Goal: Information Seeking & Learning: Learn about a topic

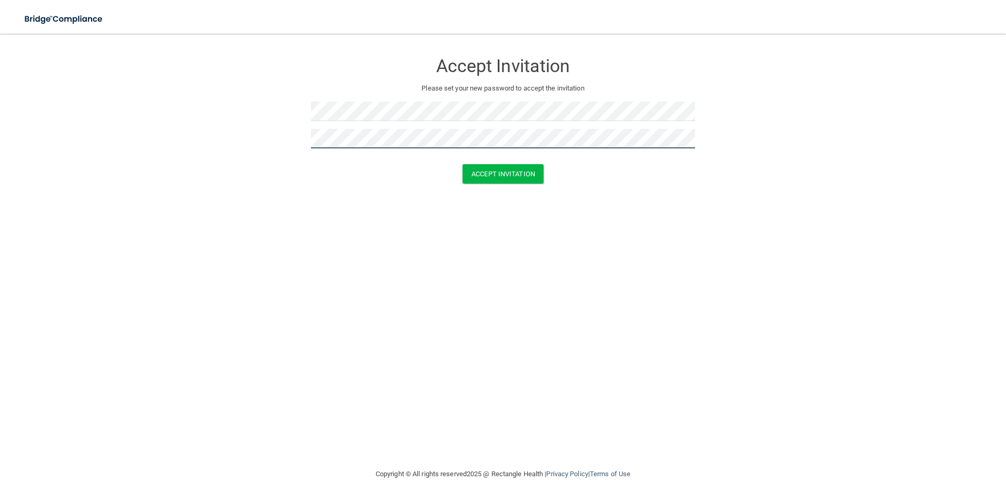
click at [463, 164] on button "Accept Invitation" at bounding box center [503, 173] width 81 height 19
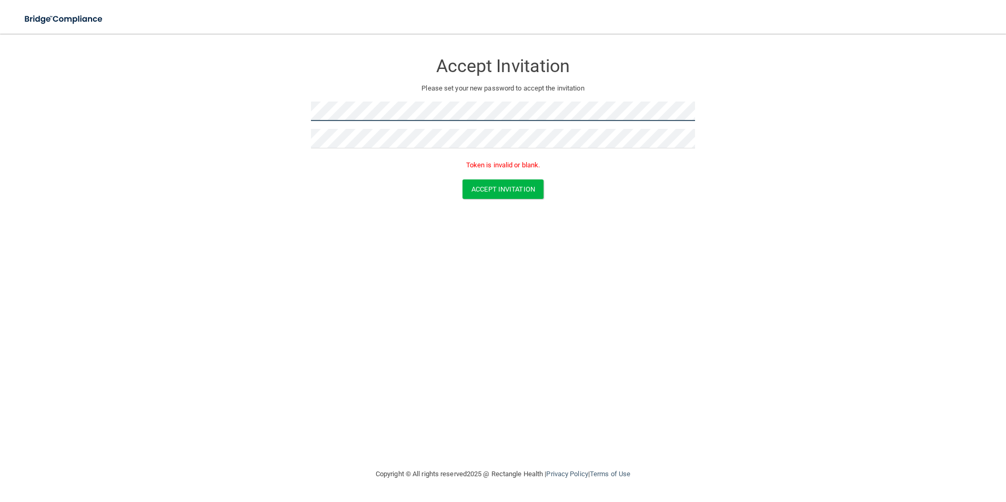
click at [143, 118] on form "Accept Invitation Please set your new password to accept the invitation Token i…" at bounding box center [503, 127] width 964 height 167
click at [463, 179] on button "Accept Invitation" at bounding box center [503, 188] width 81 height 19
click at [504, 191] on button "Accept Invitation" at bounding box center [503, 188] width 81 height 19
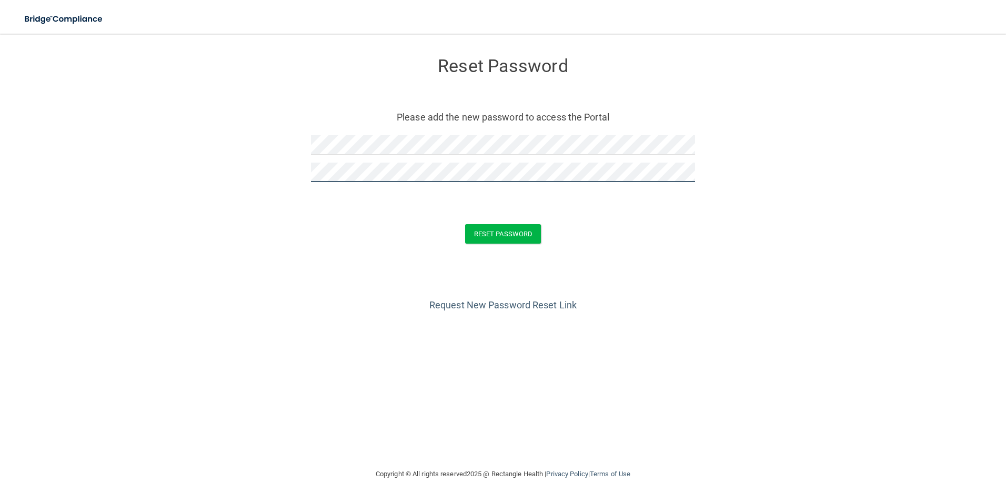
click at [465, 224] on button "Reset Password" at bounding box center [503, 233] width 76 height 19
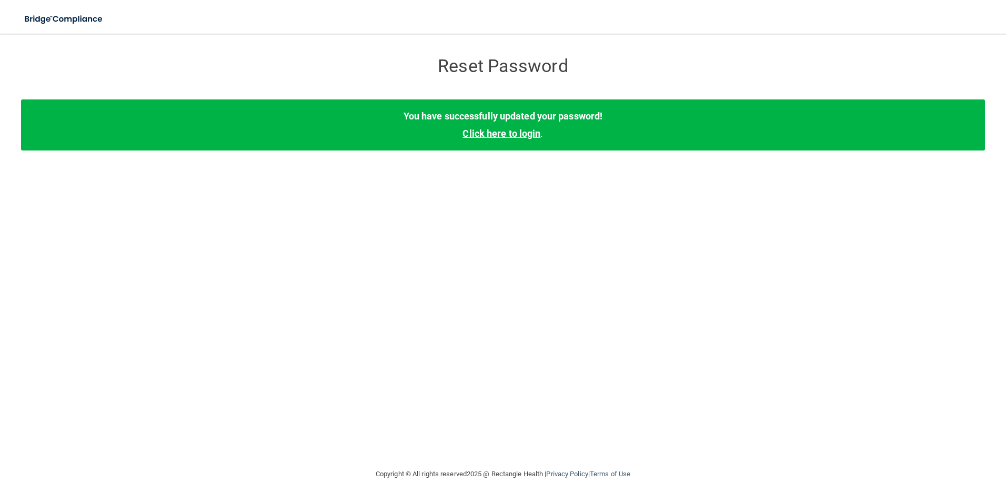
click at [533, 134] on link "Click here to login" at bounding box center [502, 133] width 78 height 11
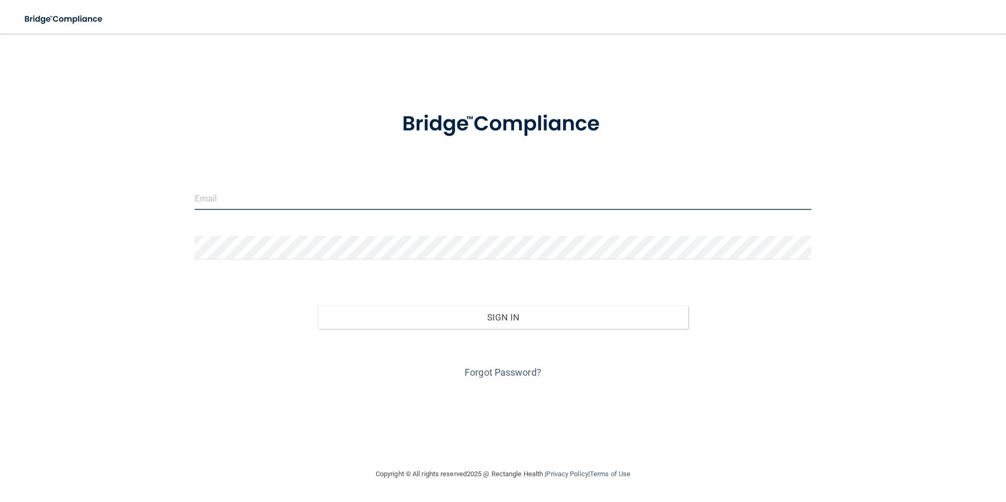
click at [297, 187] on input "email" at bounding box center [503, 198] width 617 height 24
type input "[EMAIL_ADDRESS][DOMAIN_NAME]"
click at [318, 306] on button "Sign In" at bounding box center [503, 317] width 371 height 23
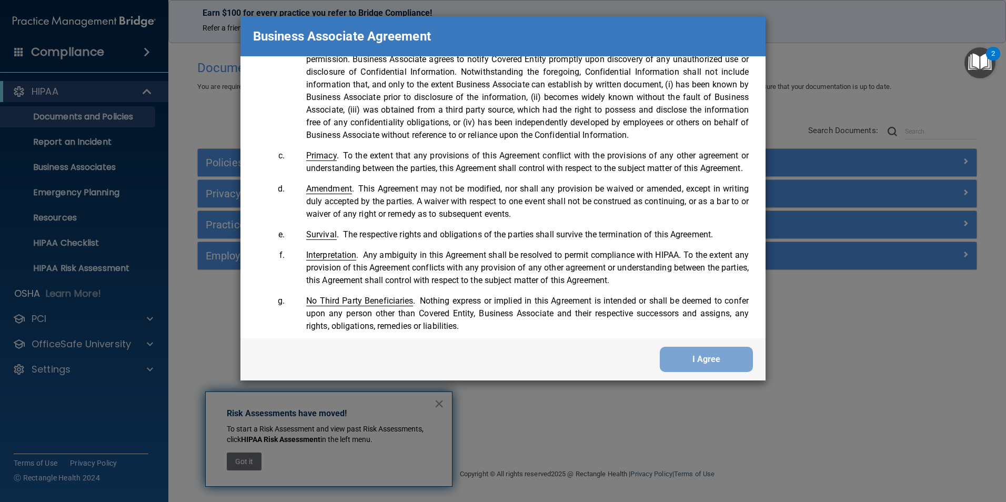
scroll to position [2146, 0]
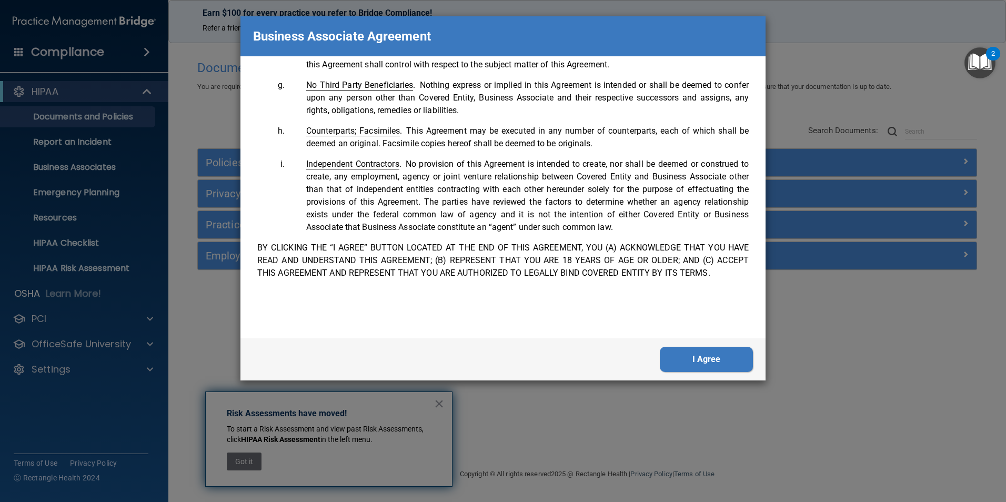
click at [685, 348] on button "I Agree" at bounding box center [706, 359] width 93 height 25
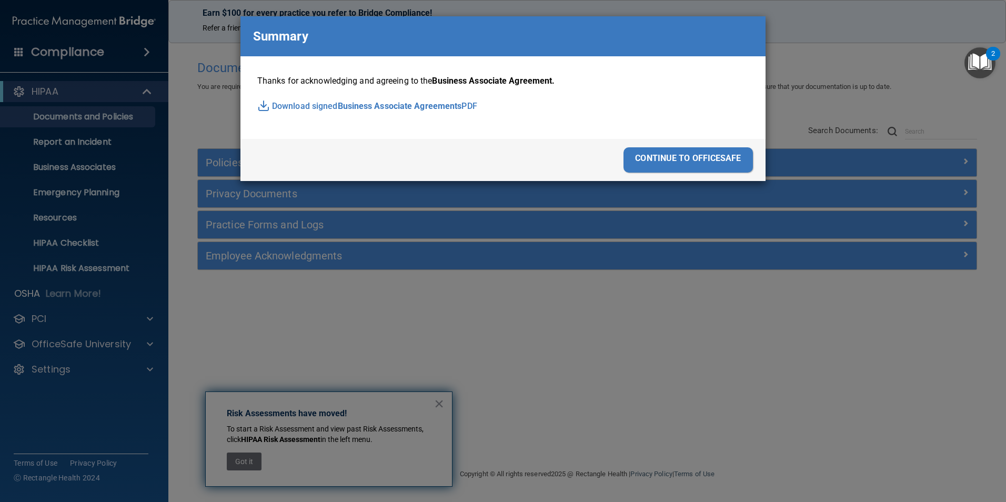
click at [699, 168] on div "continue to officesafe" at bounding box center [688, 159] width 129 height 25
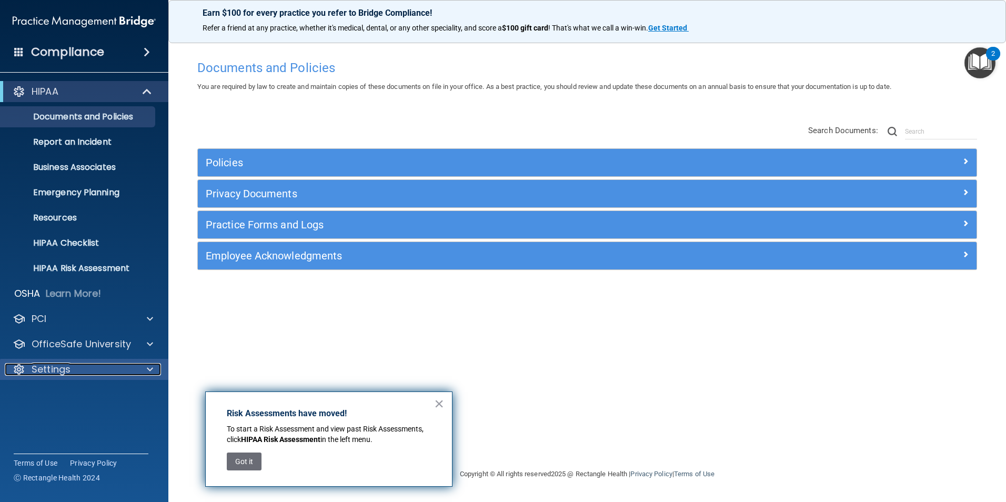
click at [106, 373] on div "Settings" at bounding box center [70, 369] width 131 height 13
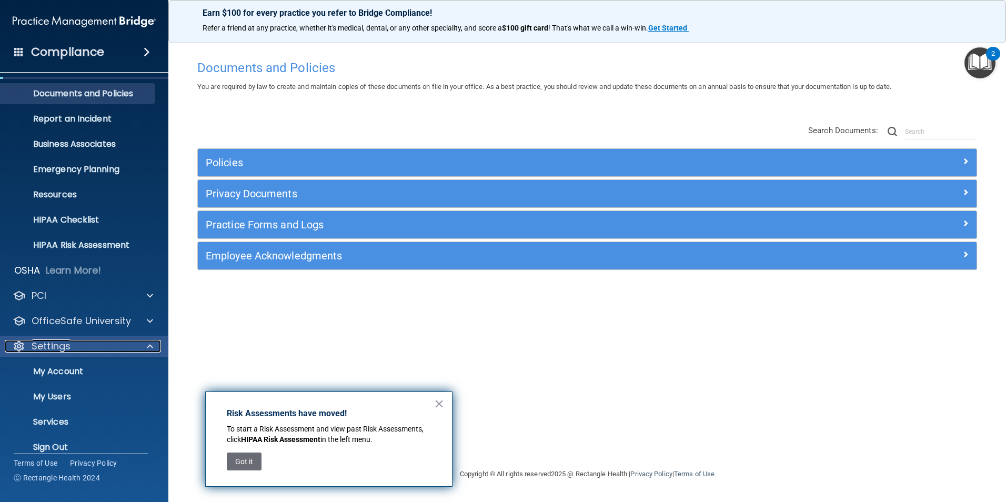
scroll to position [36, 0]
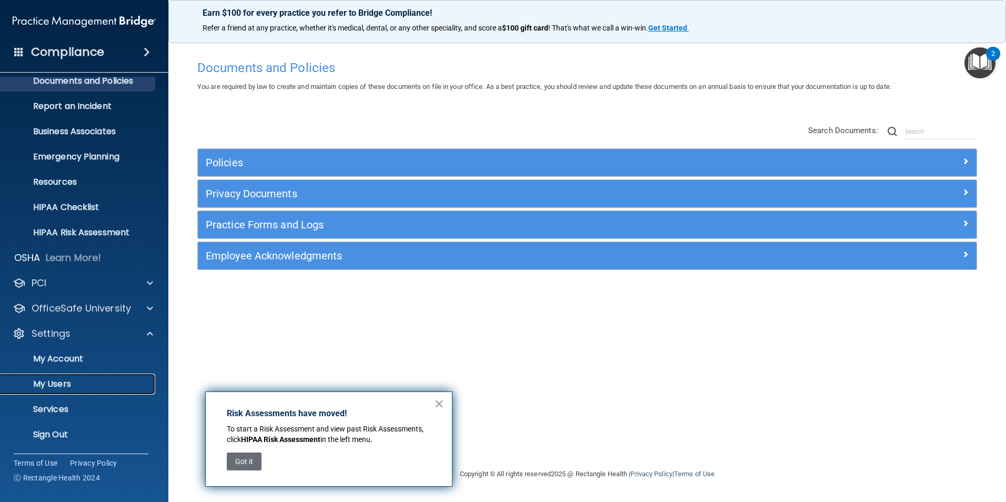
click at [78, 384] on p "My Users" at bounding box center [79, 384] width 144 height 11
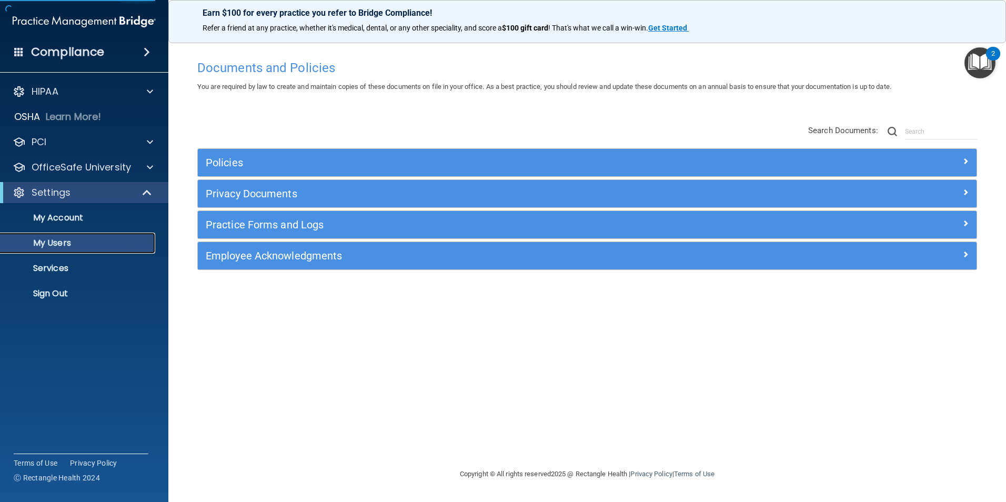
select select "20"
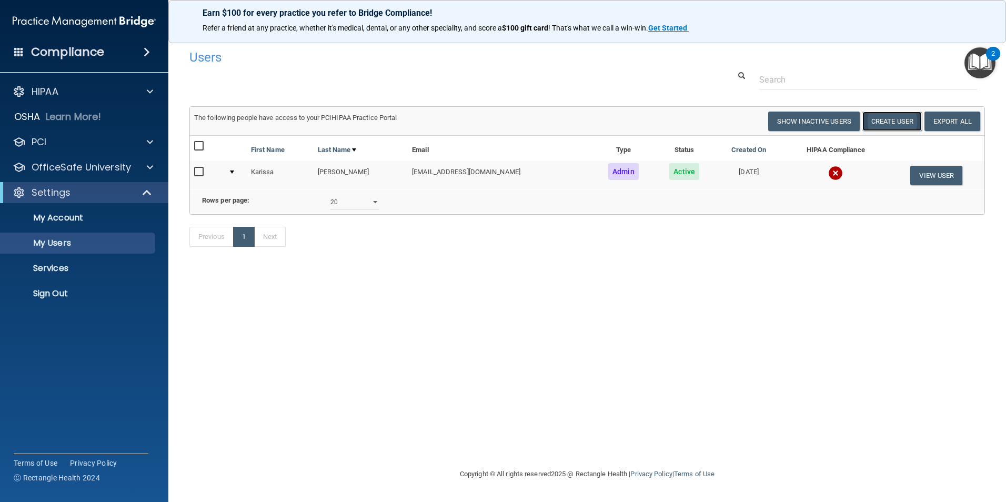
click at [892, 120] on button "Create User" at bounding box center [892, 121] width 59 height 19
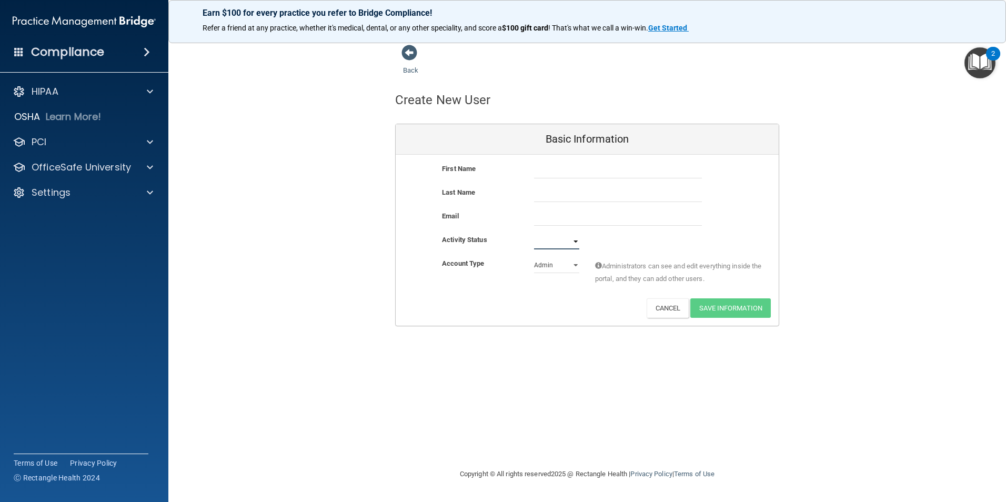
click at [574, 241] on select "Active Inactive" at bounding box center [556, 242] width 45 height 16
select select "active"
click at [534, 234] on select "Active Inactive" at bounding box center [556, 242] width 45 height 16
click at [571, 241] on select "Active Inactive" at bounding box center [556, 242] width 45 height 16
click at [650, 236] on div "Activity Status Active Active Inactive" at bounding box center [587, 242] width 383 height 16
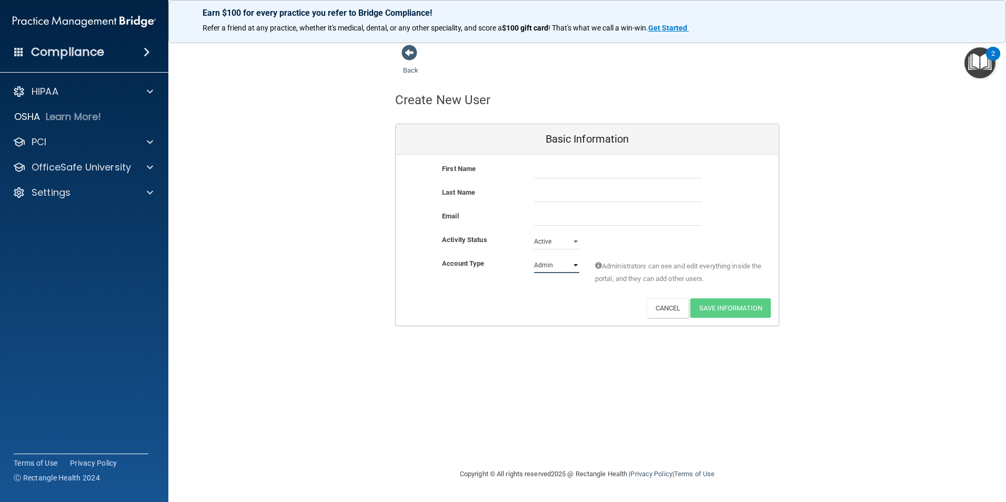
click at [561, 267] on select "Admin Member" at bounding box center [556, 265] width 45 height 16
click at [534, 257] on select "Admin Member" at bounding box center [556, 265] width 45 height 16
click at [565, 271] on select "Admin Member" at bounding box center [556, 265] width 45 height 16
select select "practice_admin"
click at [534, 257] on select "Admin Member" at bounding box center [556, 265] width 45 height 16
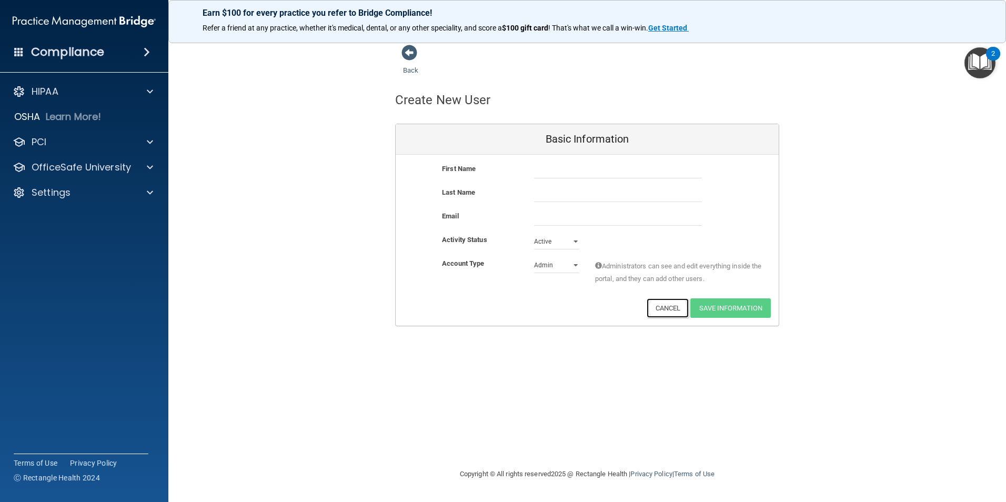
click at [656, 310] on button "Cancel" at bounding box center [668, 307] width 43 height 19
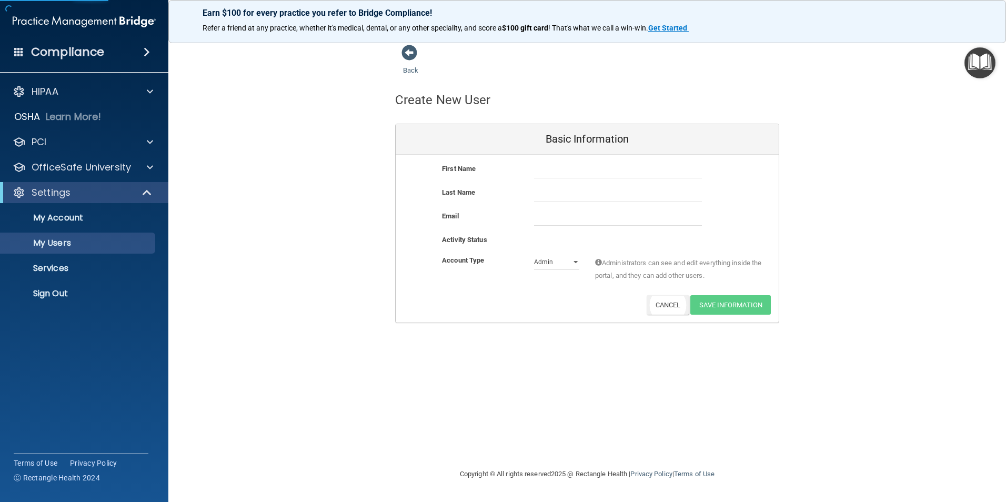
select select "20"
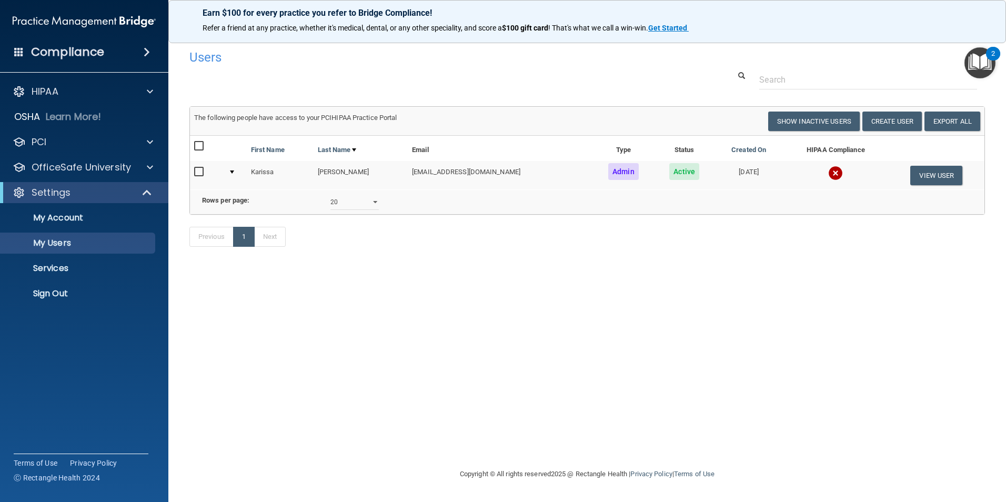
click at [834, 175] on img at bounding box center [835, 173] width 15 height 15
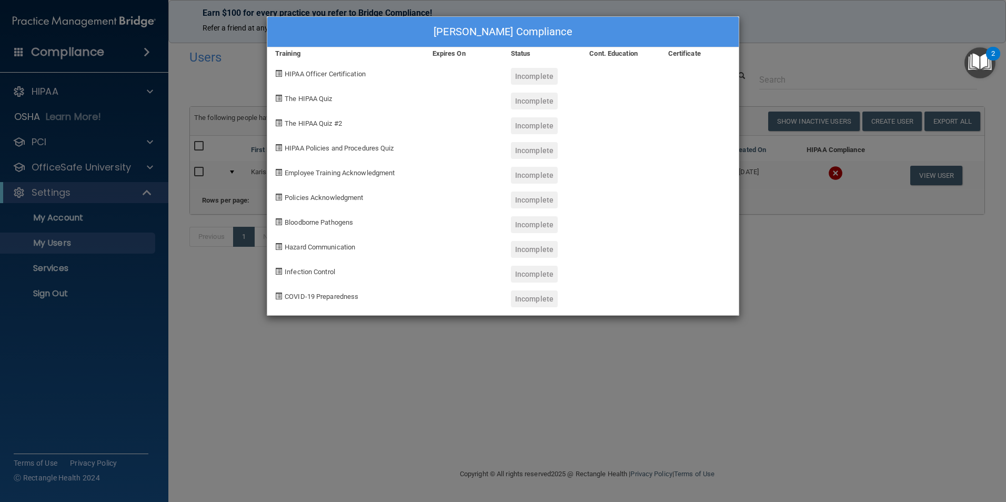
click at [858, 310] on div "Karissa Ely's Compliance Training Expires On Status Cont. Education Certificate…" at bounding box center [503, 251] width 1006 height 502
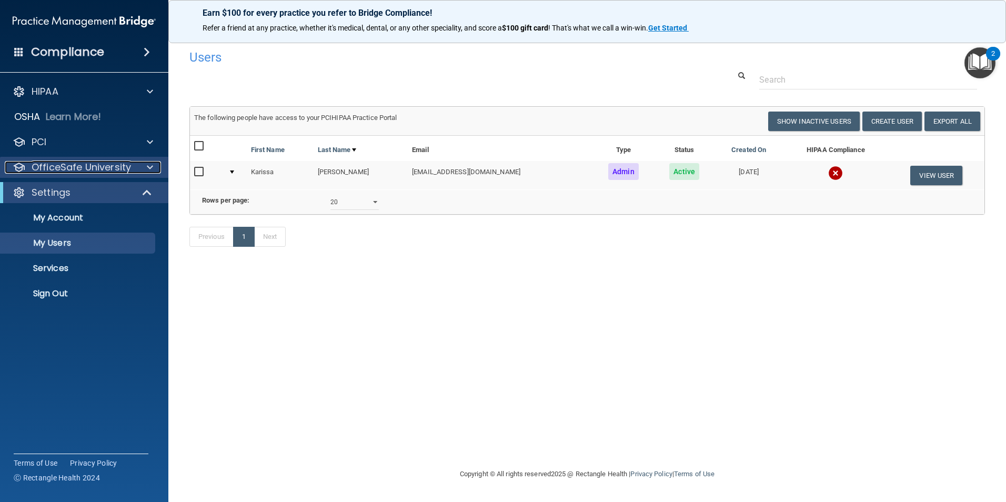
click at [140, 169] on div at bounding box center [148, 167] width 26 height 13
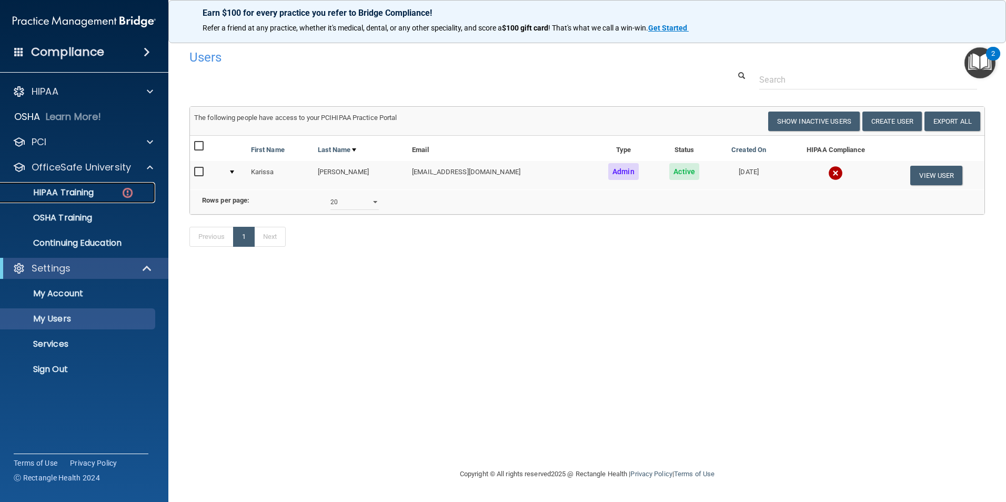
click at [71, 195] on p "HIPAA Training" at bounding box center [50, 192] width 87 height 11
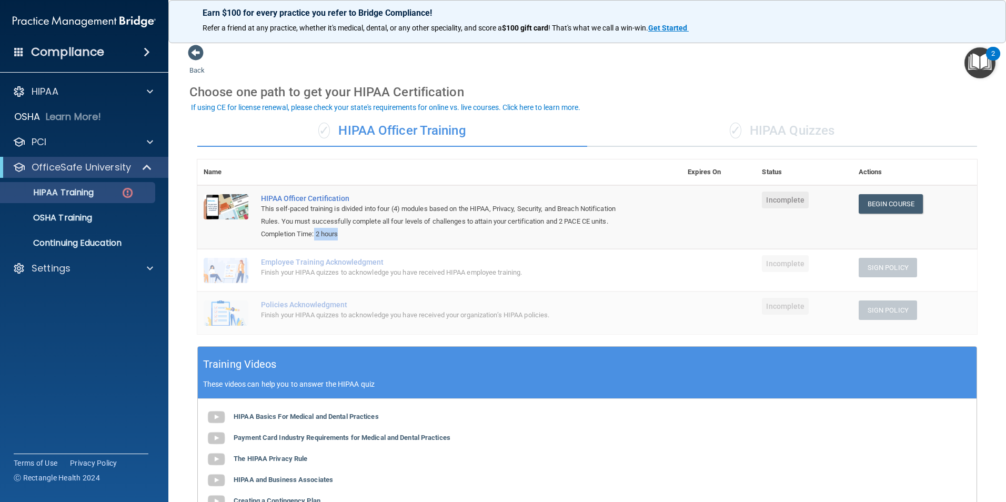
drag, startPoint x: 315, startPoint y: 234, endPoint x: 374, endPoint y: 241, distance: 59.3
click at [374, 241] on div "Completion Time: 2 hours" at bounding box center [445, 234] width 368 height 13
click at [93, 168] on p "OfficeSafe University" at bounding box center [81, 167] width 99 height 13
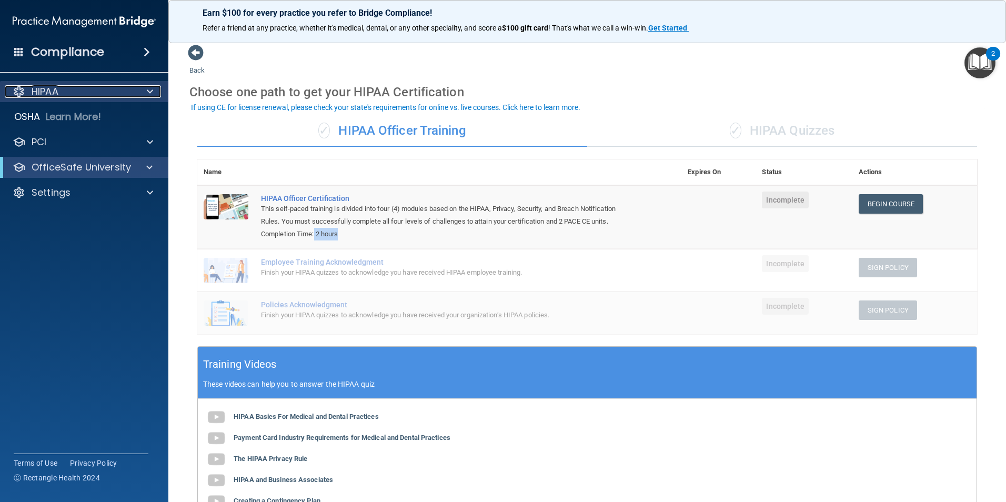
click at [147, 90] on span at bounding box center [150, 91] width 6 height 13
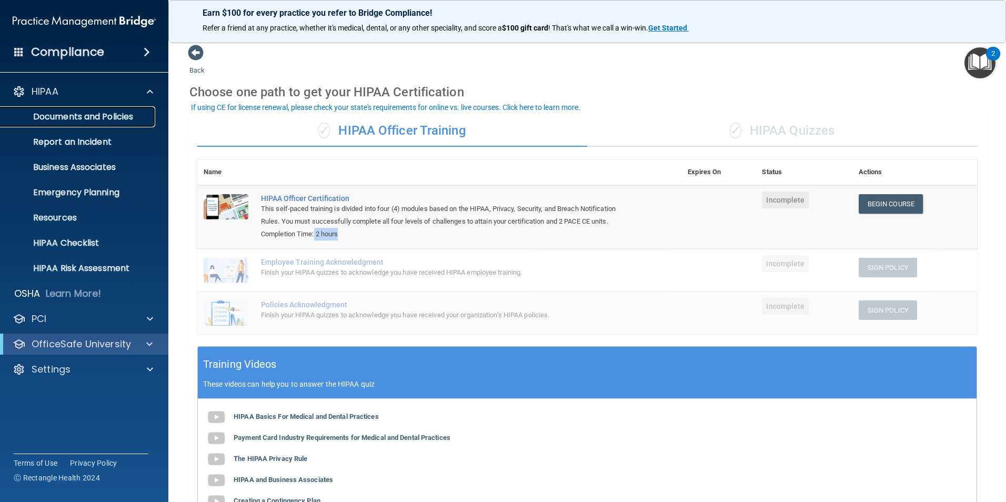
click at [61, 115] on p "Documents and Policies" at bounding box center [79, 117] width 144 height 11
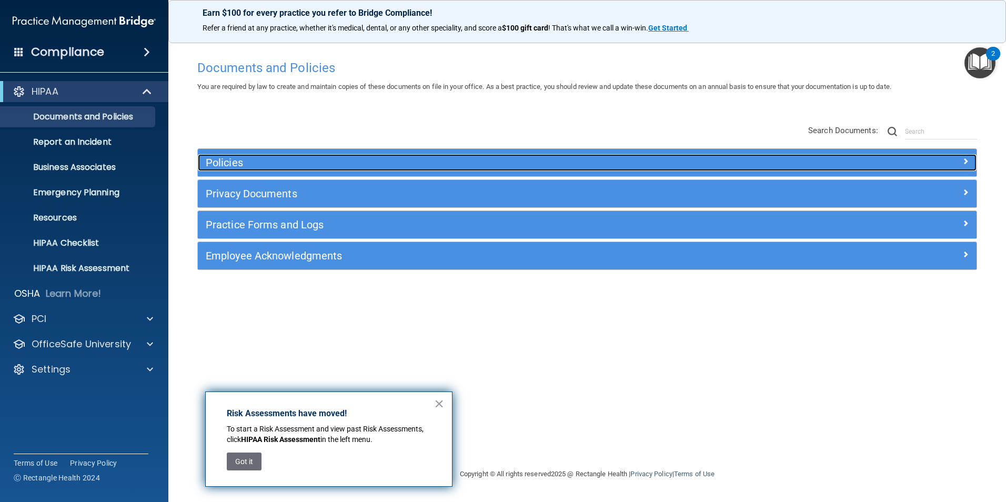
click at [297, 164] on h5 "Policies" at bounding box center [490, 163] width 568 height 12
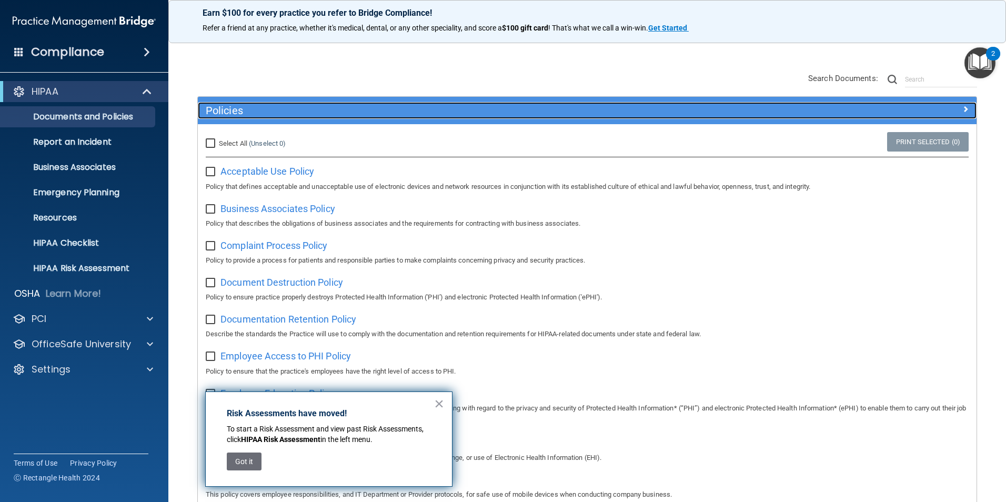
scroll to position [49, 0]
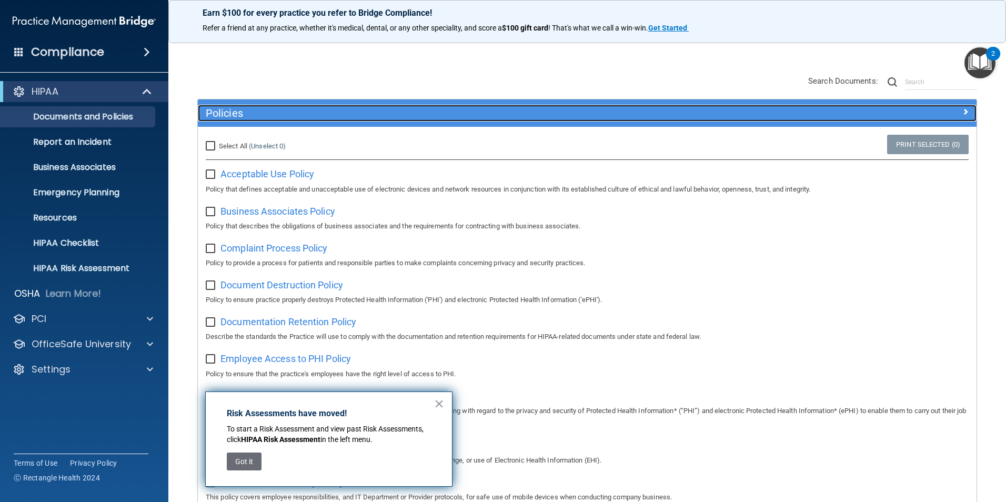
click at [443, 108] on h5 "Policies" at bounding box center [490, 113] width 568 height 12
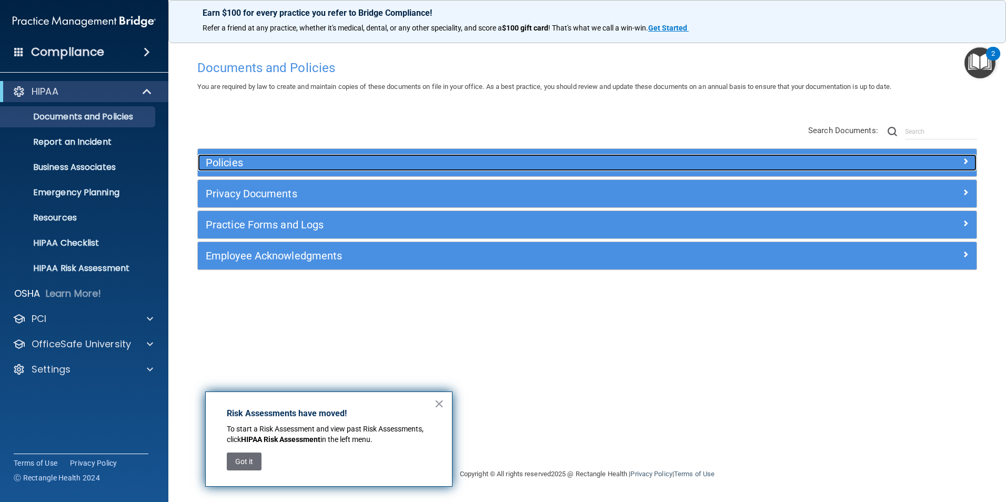
scroll to position [0, 0]
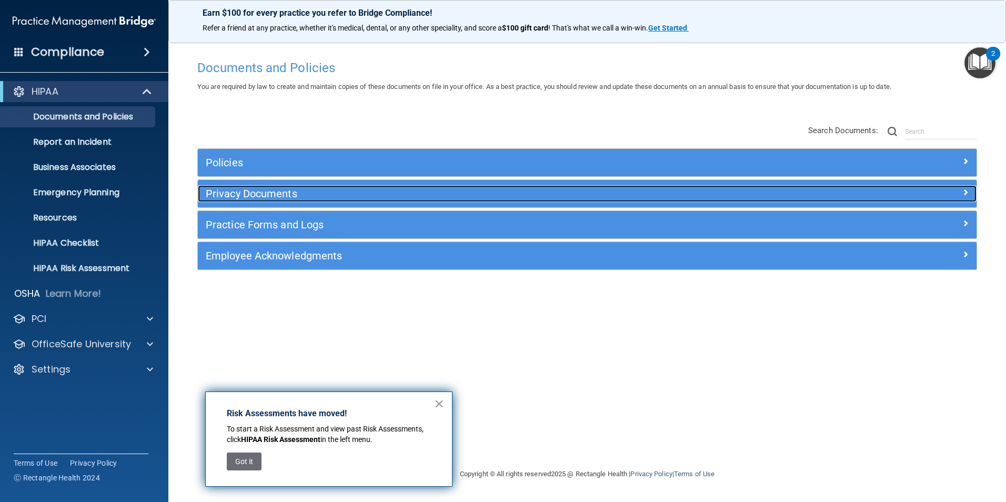
click at [312, 189] on h5 "Privacy Documents" at bounding box center [490, 194] width 568 height 12
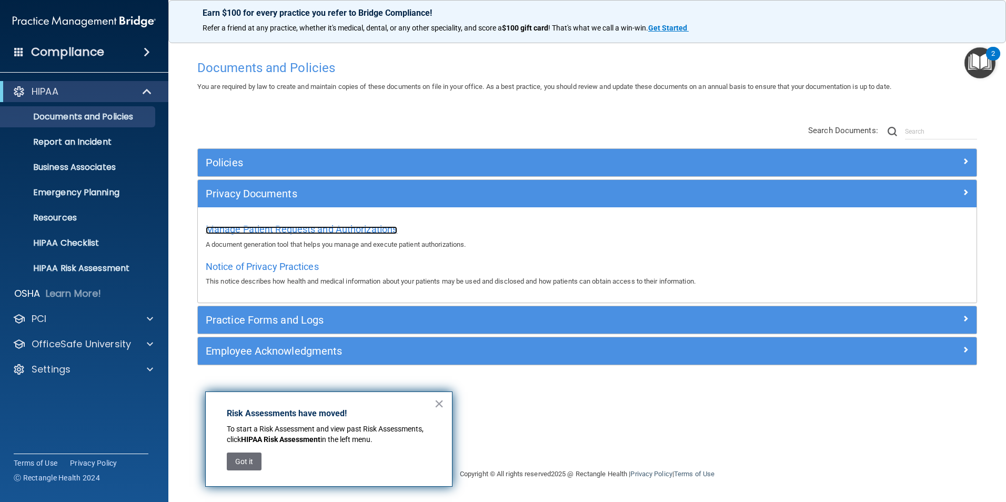
click at [323, 227] on span "Manage Patient Requests and Authorizations" at bounding box center [302, 229] width 192 height 11
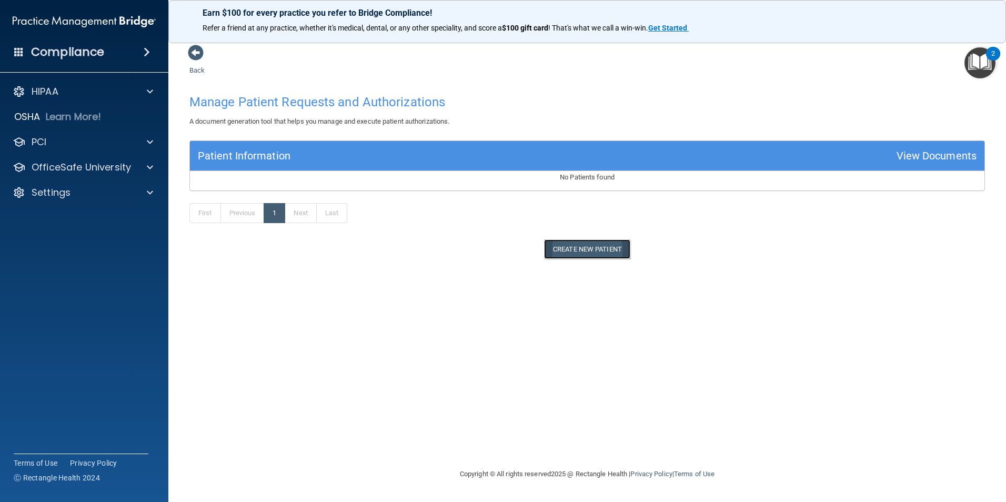
click at [588, 243] on button "Create New Patient" at bounding box center [587, 248] width 86 height 19
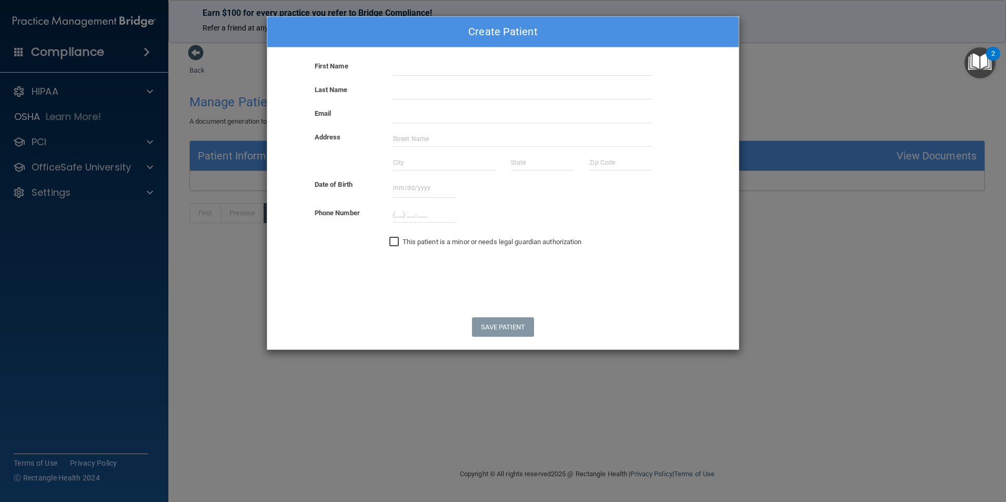
click at [806, 287] on div "Create Patient First Name Last Name Email Address Date of Birth September 2025 …" at bounding box center [503, 251] width 1006 height 502
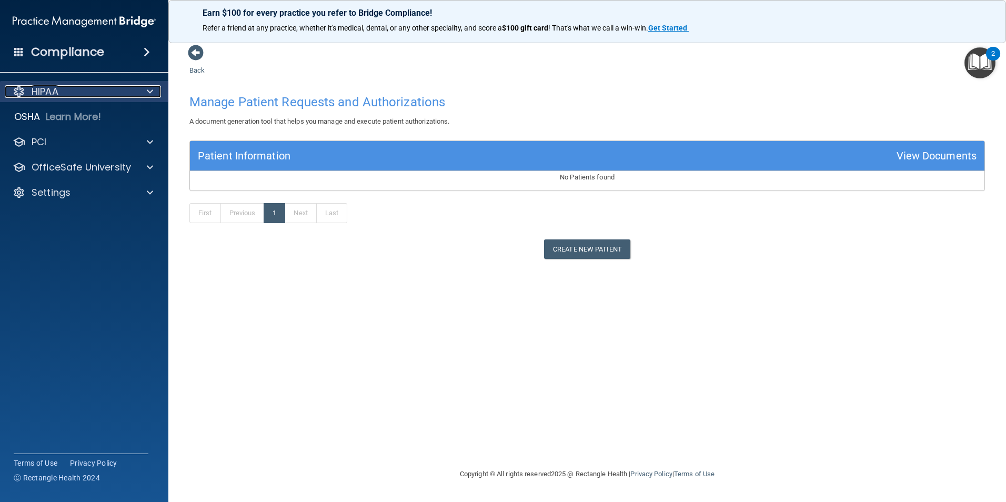
click at [151, 89] on span at bounding box center [150, 91] width 6 height 13
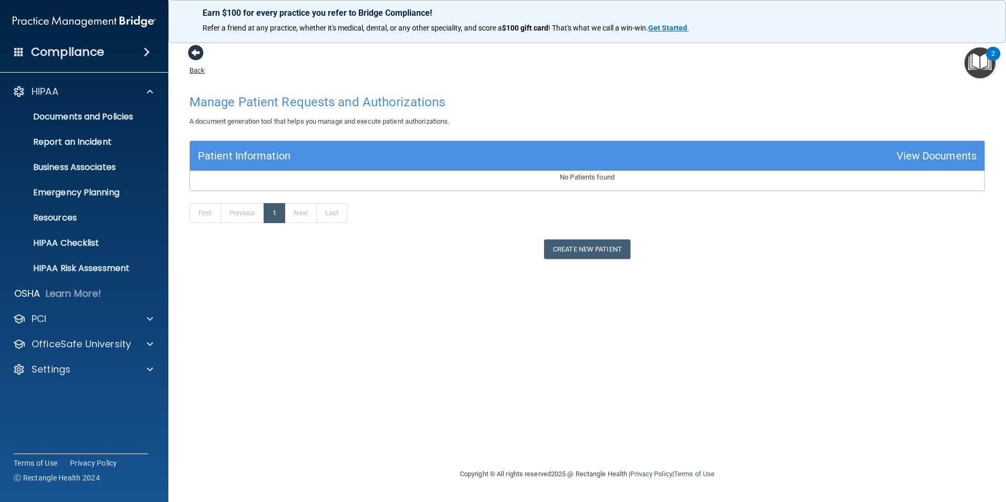
click at [194, 54] on span at bounding box center [196, 53] width 16 height 16
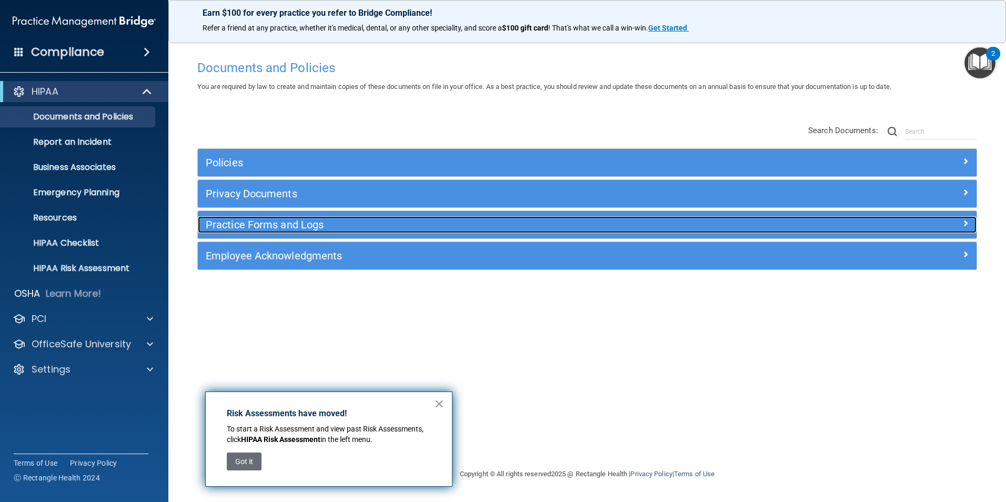
click at [351, 221] on h5 "Practice Forms and Logs" at bounding box center [490, 225] width 568 height 12
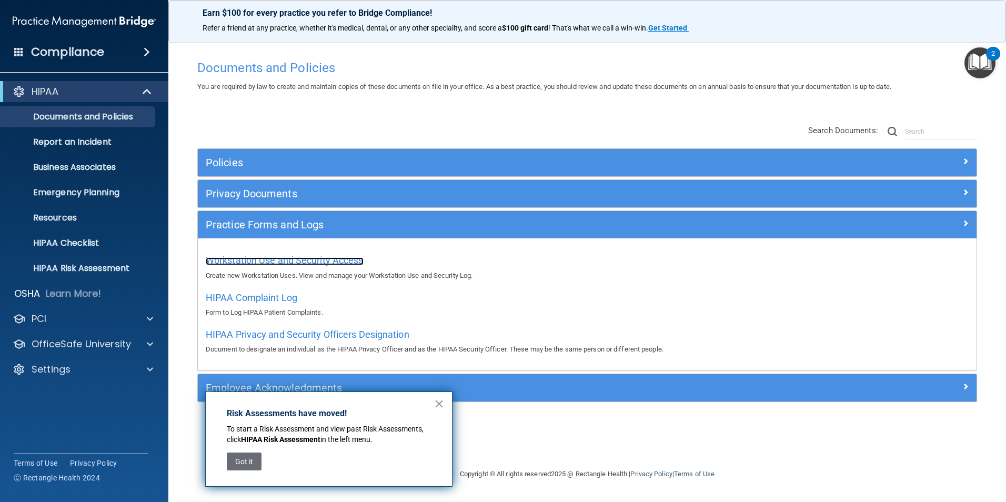
click at [281, 258] on span "Workstation Use and Security Access" at bounding box center [285, 260] width 158 height 11
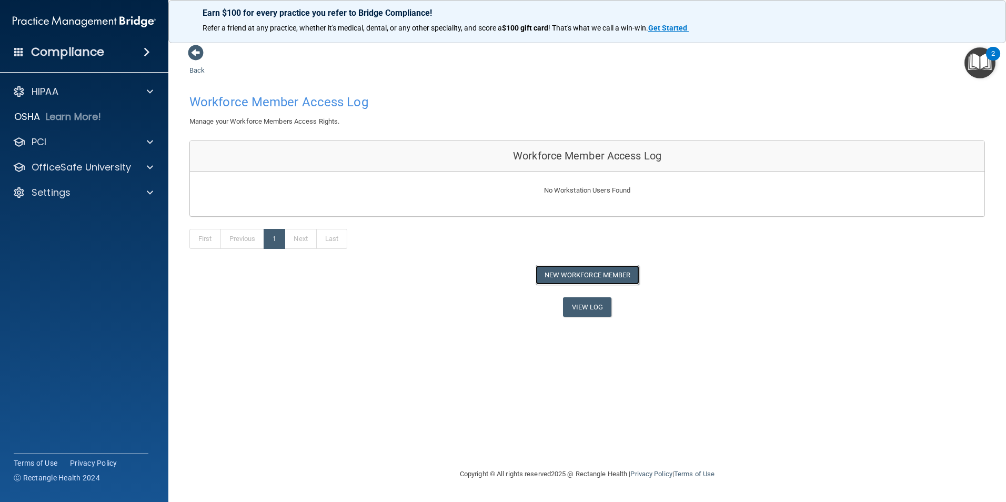
click at [589, 272] on button "New Workforce Member" at bounding box center [588, 274] width 104 height 19
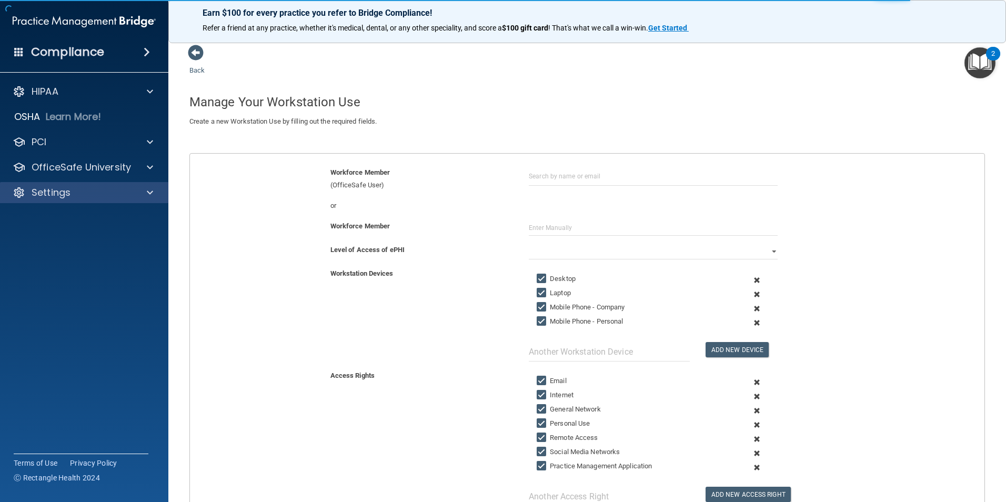
click at [71, 201] on div "Settings" at bounding box center [84, 192] width 169 height 21
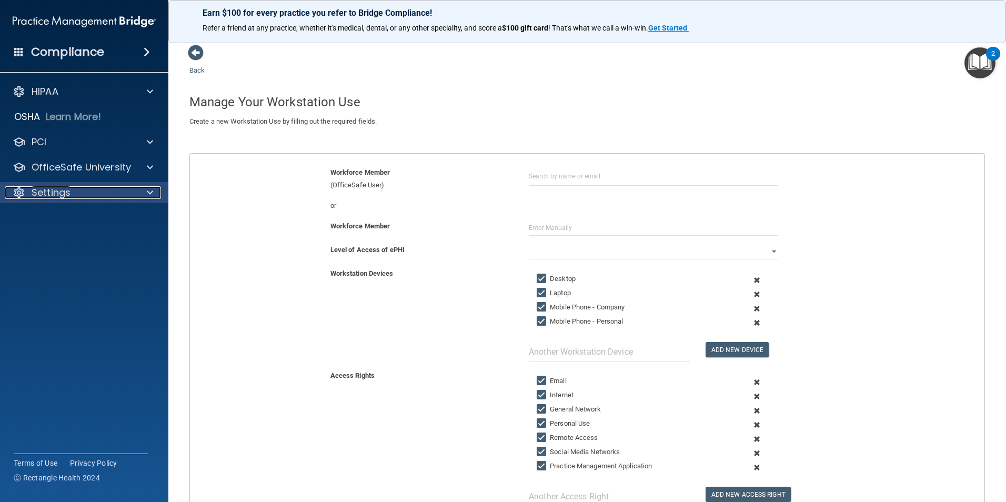
click at [69, 193] on div "Settings" at bounding box center [70, 192] width 131 height 13
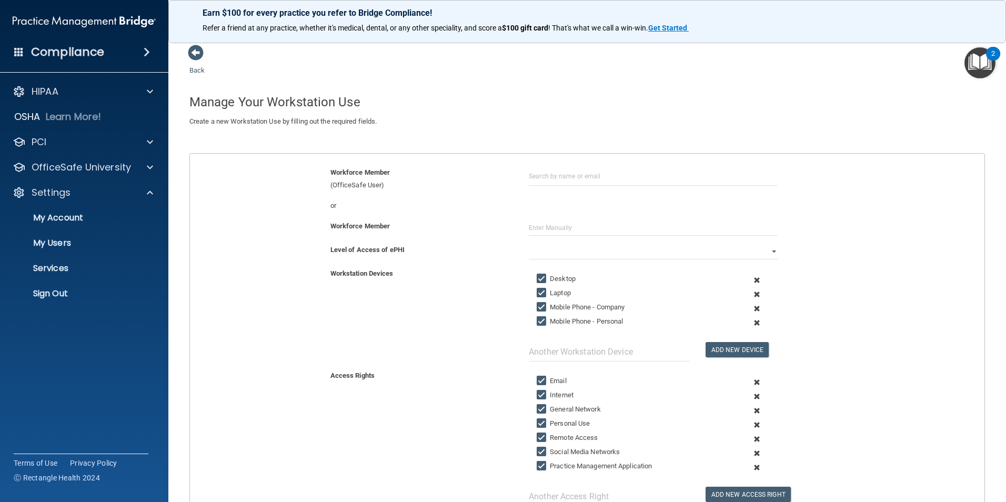
click at [653, 104] on h4 "Manage Your Workstation Use" at bounding box center [587, 102] width 796 height 14
click at [198, 59] on span at bounding box center [196, 53] width 16 height 16
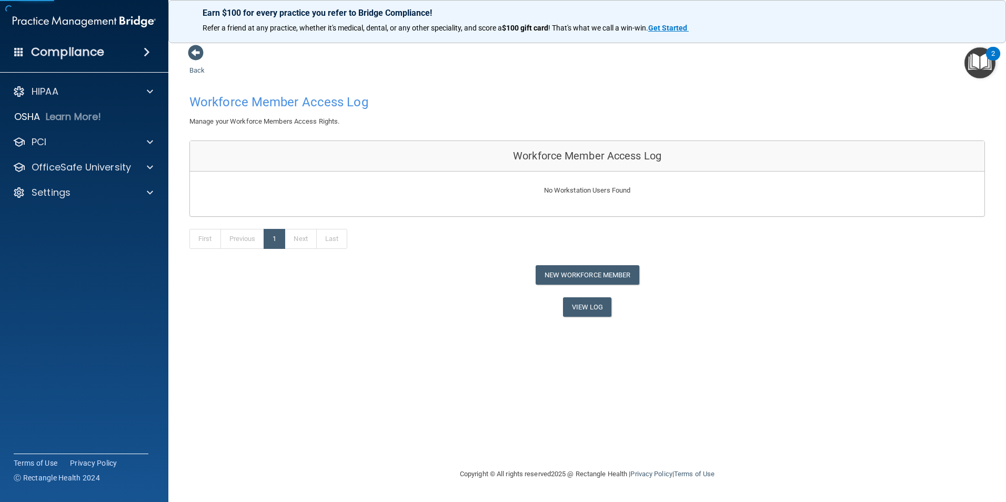
click at [198, 59] on span at bounding box center [196, 53] width 16 height 16
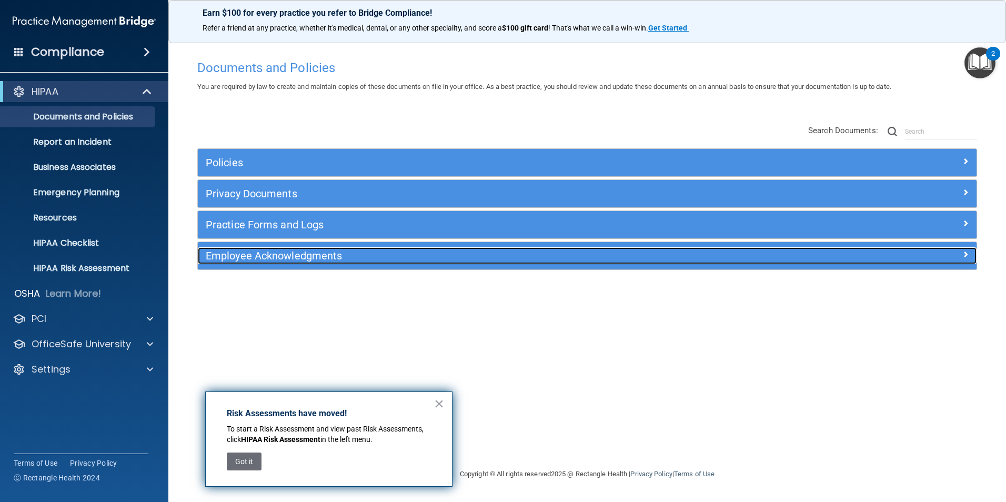
click at [334, 258] on h5 "Employee Acknowledgments" at bounding box center [490, 256] width 568 height 12
click at [422, 259] on h5 "Employee Acknowledgments" at bounding box center [490, 256] width 568 height 12
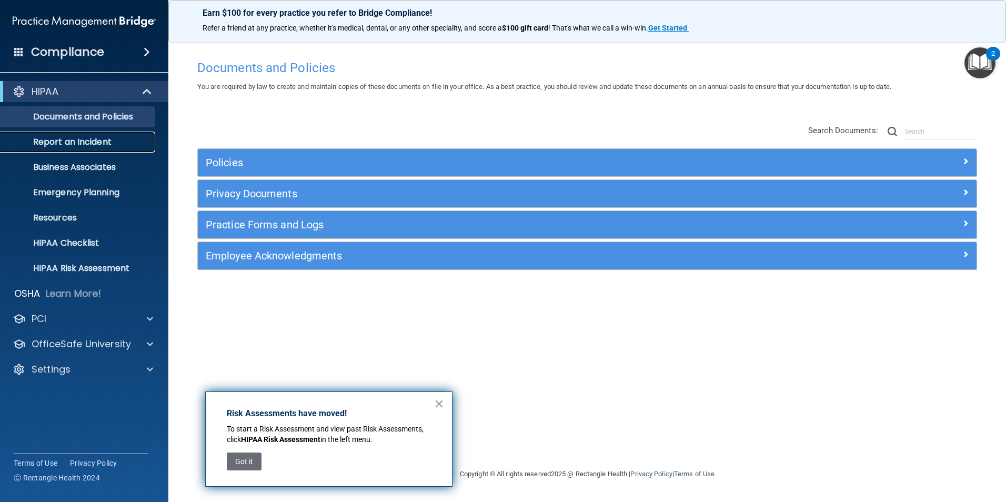
click at [56, 142] on p "Report an Incident" at bounding box center [79, 142] width 144 height 11
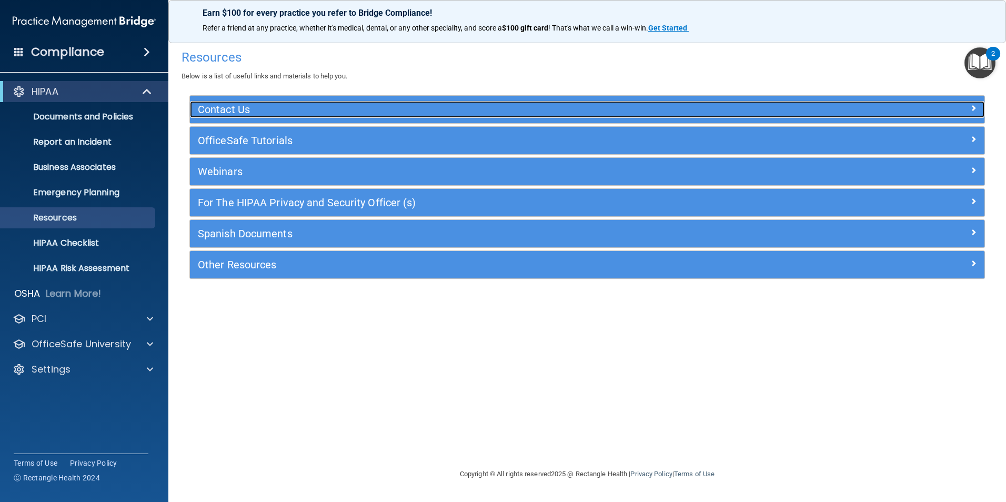
click at [318, 110] on h5 "Contact Us" at bounding box center [488, 110] width 580 height 12
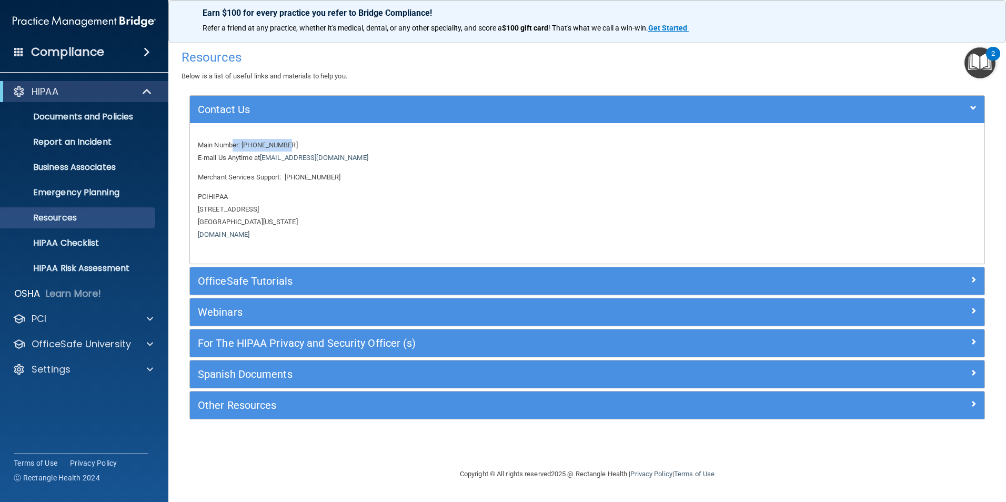
drag, startPoint x: 297, startPoint y: 145, endPoint x: 234, endPoint y: 145, distance: 63.2
click at [234, 145] on p "Main Number: [PHONE_NUMBER] E-mail Us Anytime at [EMAIL_ADDRESS][DOMAIN_NAME]" at bounding box center [587, 151] width 779 height 25
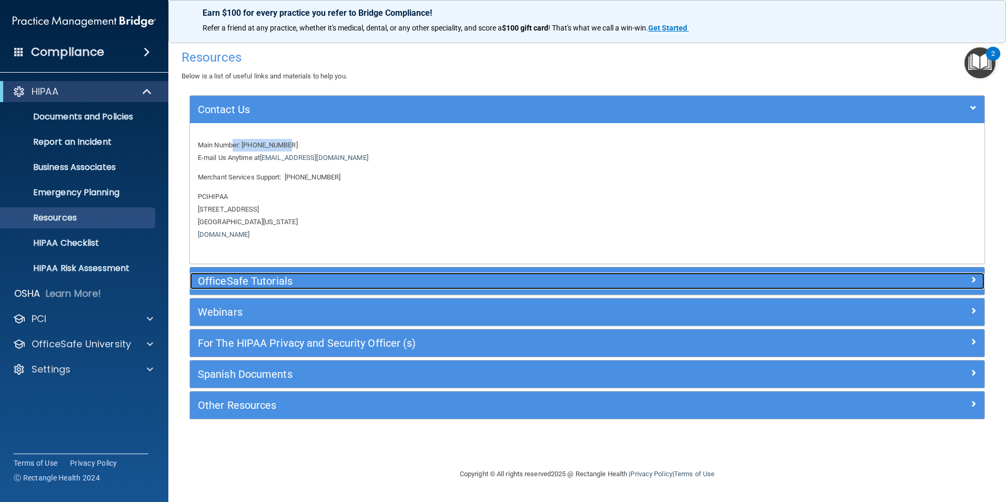
click at [367, 279] on h5 "OfficeSafe Tutorials" at bounding box center [488, 281] width 580 height 12
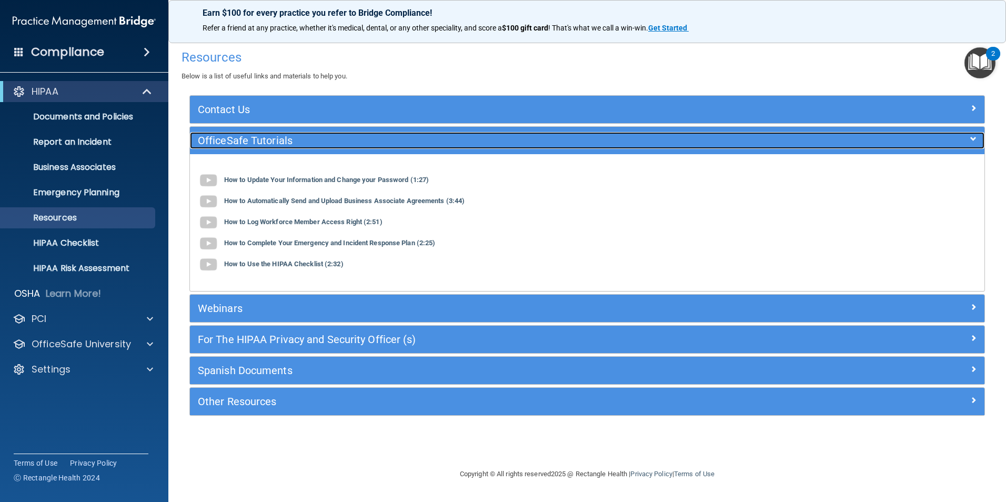
click at [516, 143] on h5 "OfficeSafe Tutorials" at bounding box center [488, 141] width 580 height 12
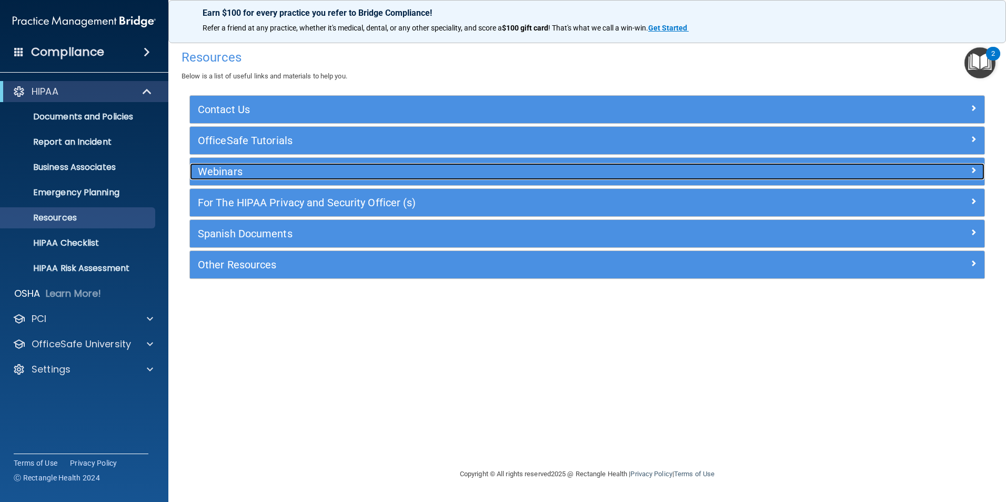
click at [306, 175] on h5 "Webinars" at bounding box center [488, 172] width 580 height 12
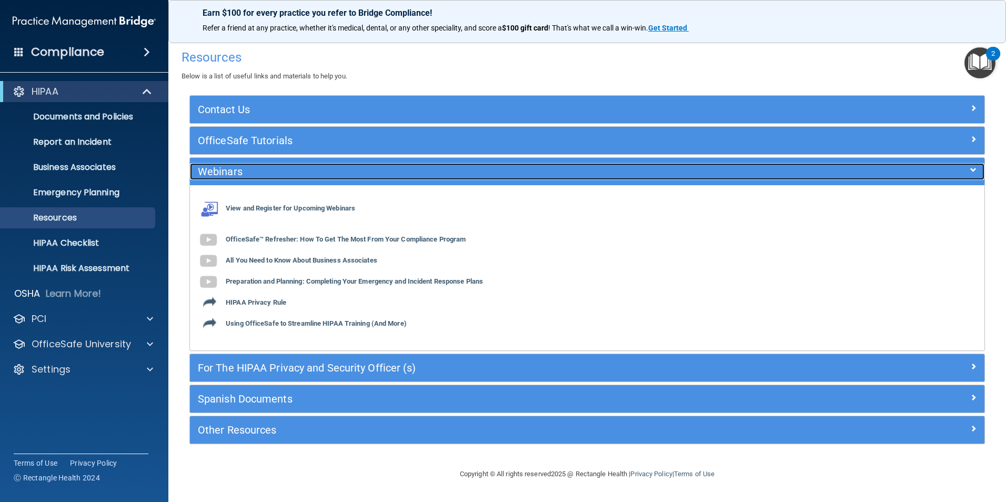
click at [393, 173] on h5 "Webinars" at bounding box center [488, 172] width 580 height 12
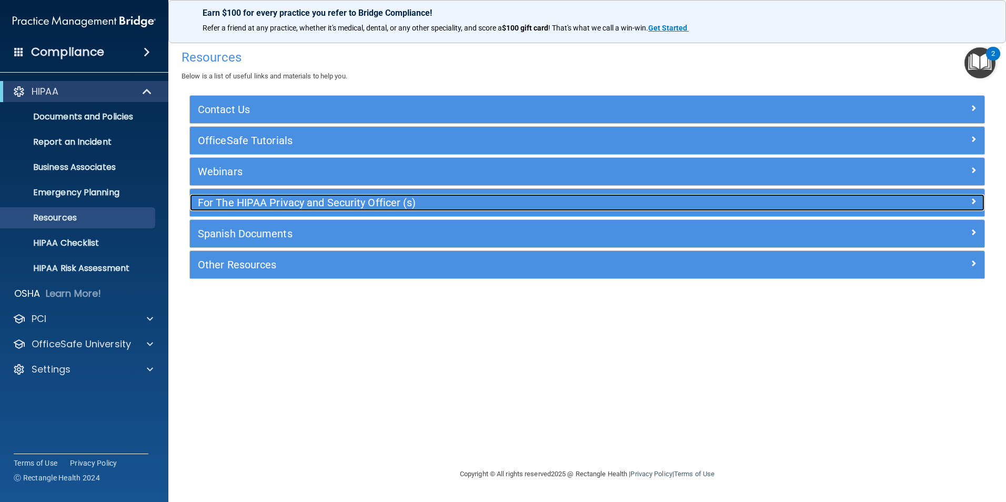
click at [409, 202] on h5 "For The HIPAA Privacy and Security Officer (s)" at bounding box center [488, 203] width 580 height 12
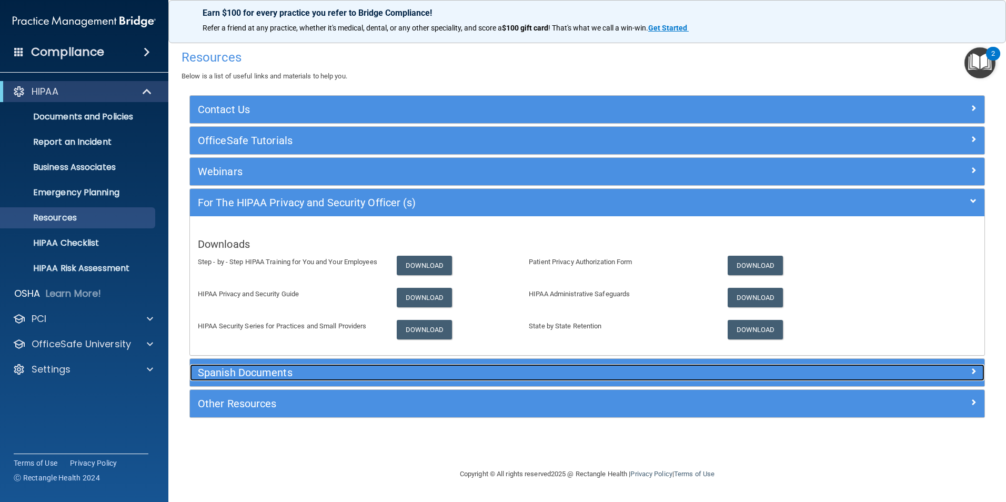
click at [317, 374] on h5 "Spanish Documents" at bounding box center [488, 373] width 580 height 12
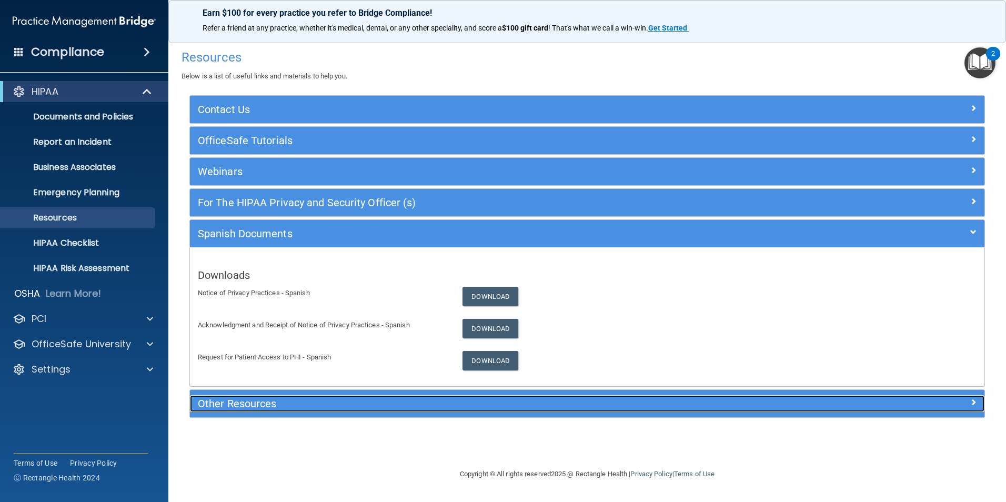
click at [285, 404] on h5 "Other Resources" at bounding box center [488, 404] width 580 height 12
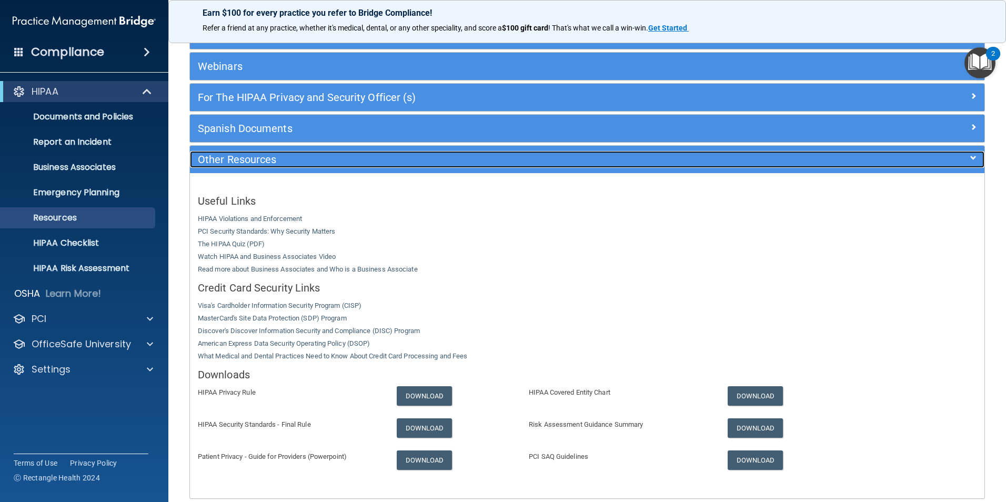
scroll to position [156, 0]
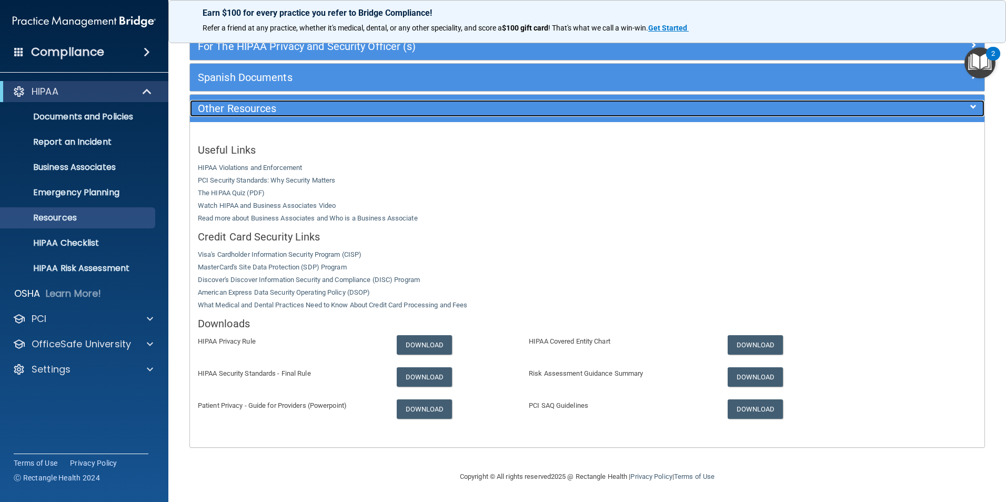
click at [433, 107] on h5 "Other Resources" at bounding box center [488, 109] width 580 height 12
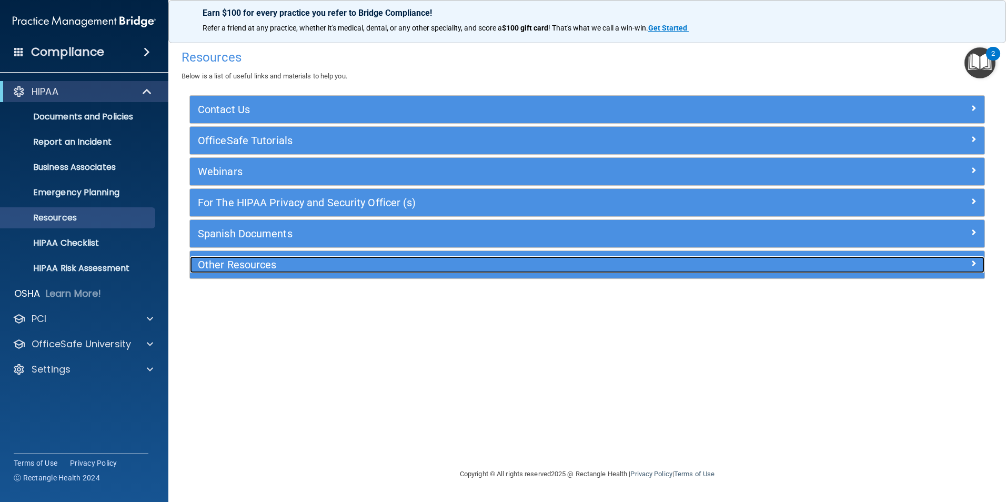
scroll to position [0, 0]
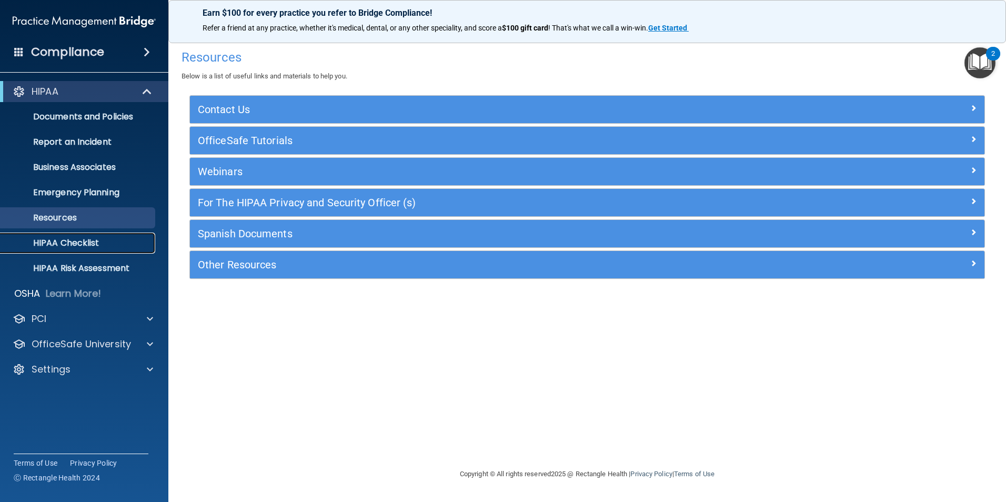
click at [64, 243] on p "HIPAA Checklist" at bounding box center [79, 243] width 144 height 11
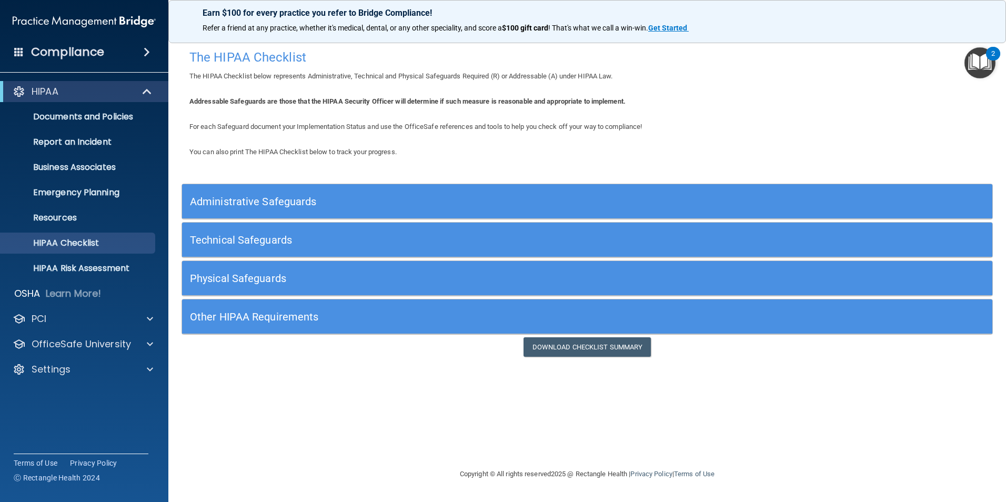
click at [323, 198] on h5 "Administrative Safeguards" at bounding box center [486, 202] width 592 height 12
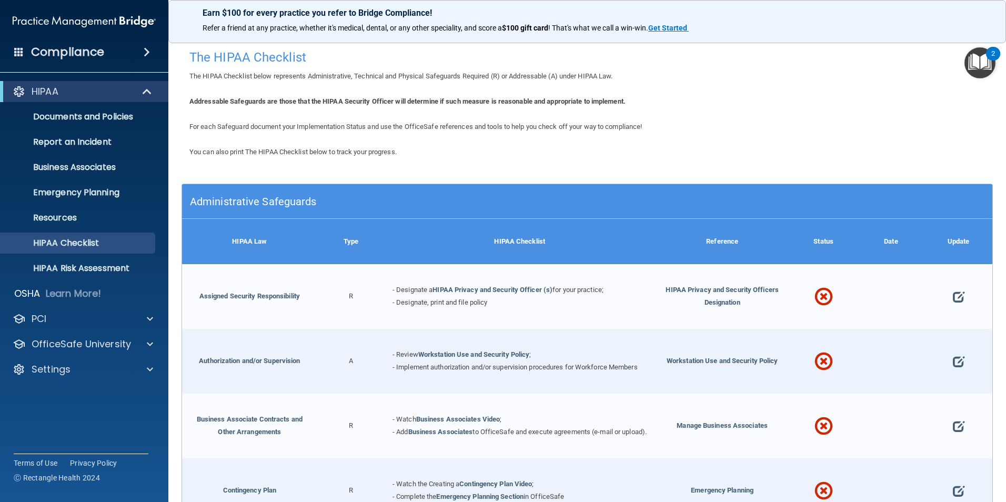
drag, startPoint x: 338, startPoint y: 295, endPoint x: 356, endPoint y: 295, distance: 17.9
click at [356, 295] on div "R" at bounding box center [350, 296] width 67 height 65
drag, startPoint x: 355, startPoint y: 361, endPoint x: 332, endPoint y: 360, distance: 23.2
click at [332, 360] on div "A" at bounding box center [350, 361] width 67 height 65
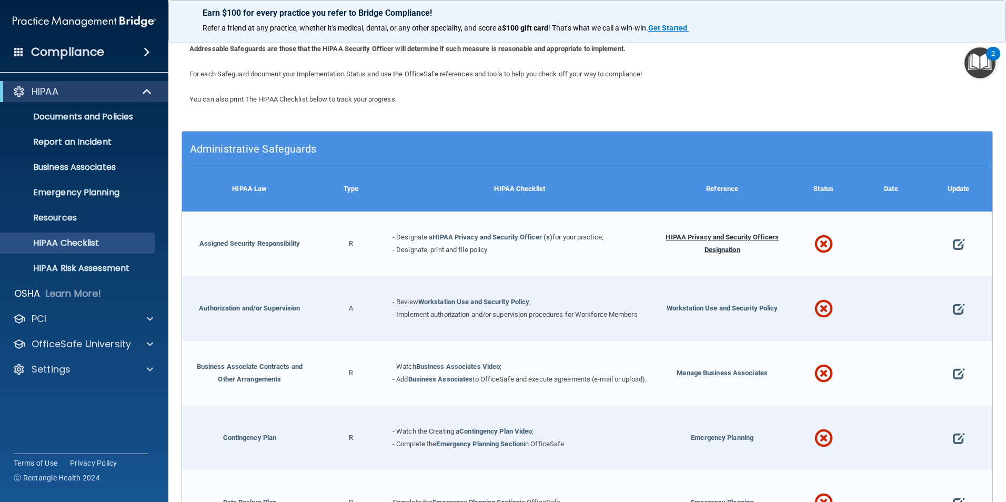
click at [704, 241] on div "HIPAA Privacy and Security Officers Designation" at bounding box center [722, 244] width 135 height 65
click at [705, 237] on span "HIPAA Privacy and Security Officers Designation" at bounding box center [722, 243] width 113 height 21
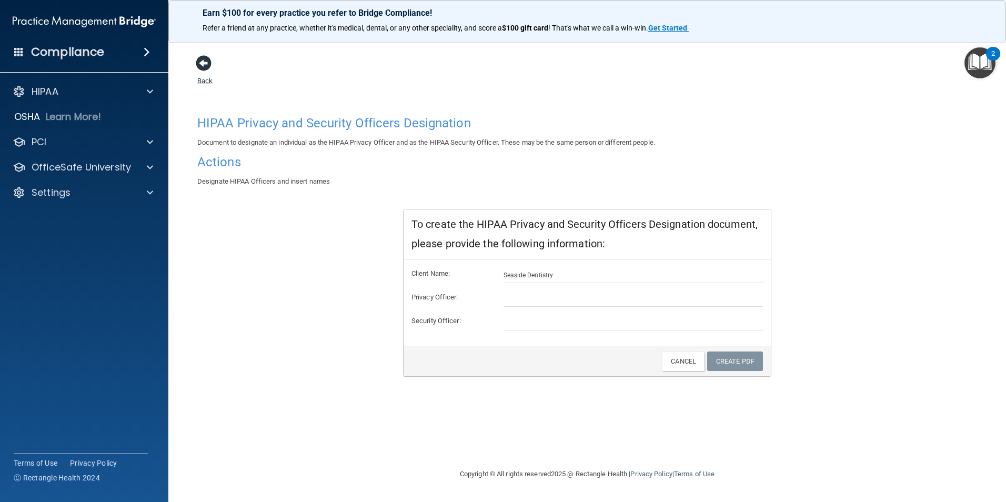
click at [207, 62] on span at bounding box center [204, 63] width 16 height 16
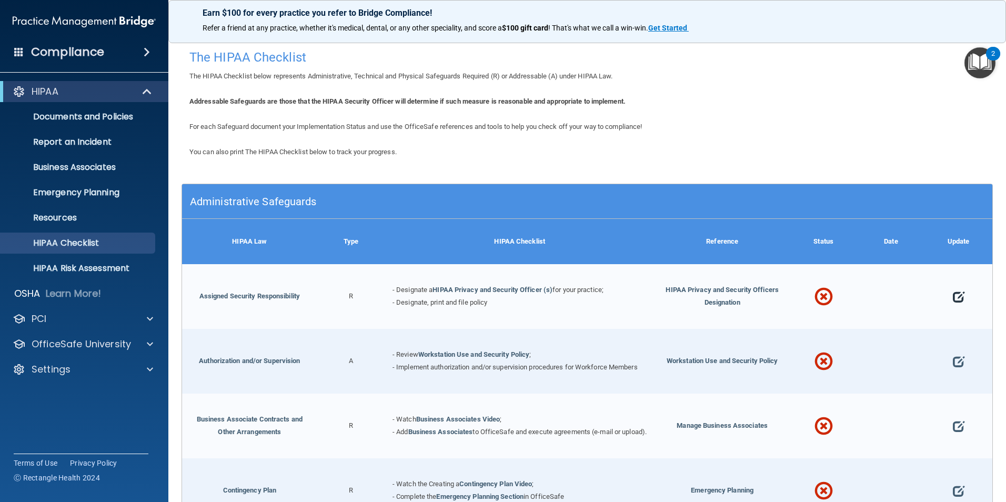
click at [953, 294] on span at bounding box center [959, 297] width 12 height 32
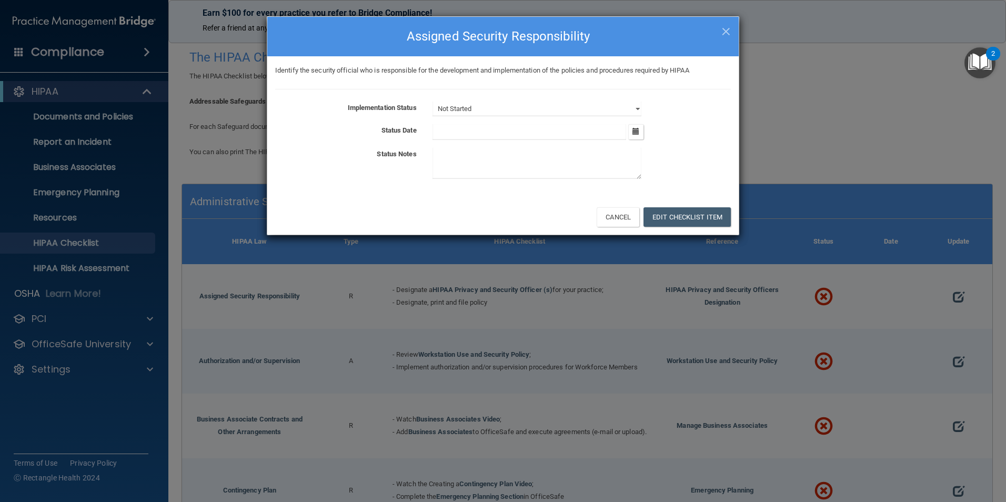
click at [556, 125] on input "text" at bounding box center [530, 132] width 194 height 16
click at [619, 217] on button "Cancel" at bounding box center [618, 216] width 43 height 19
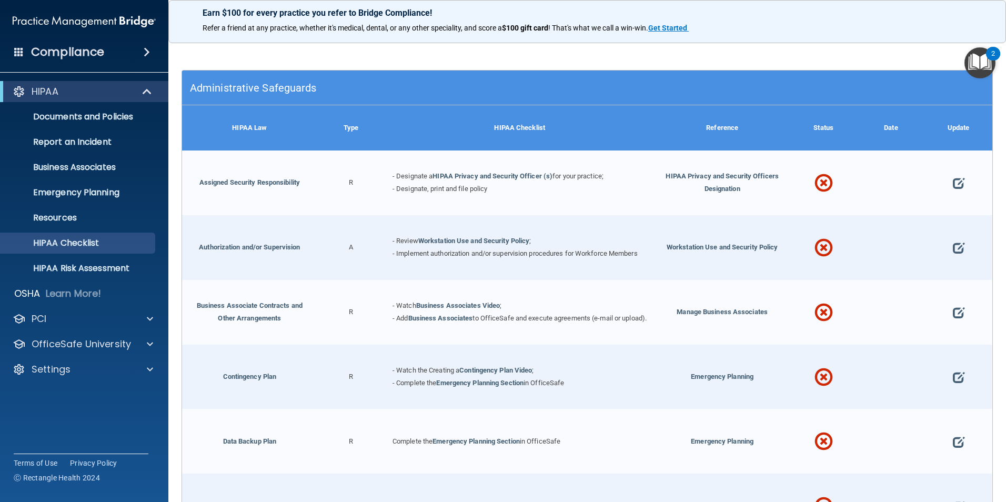
scroll to position [53, 0]
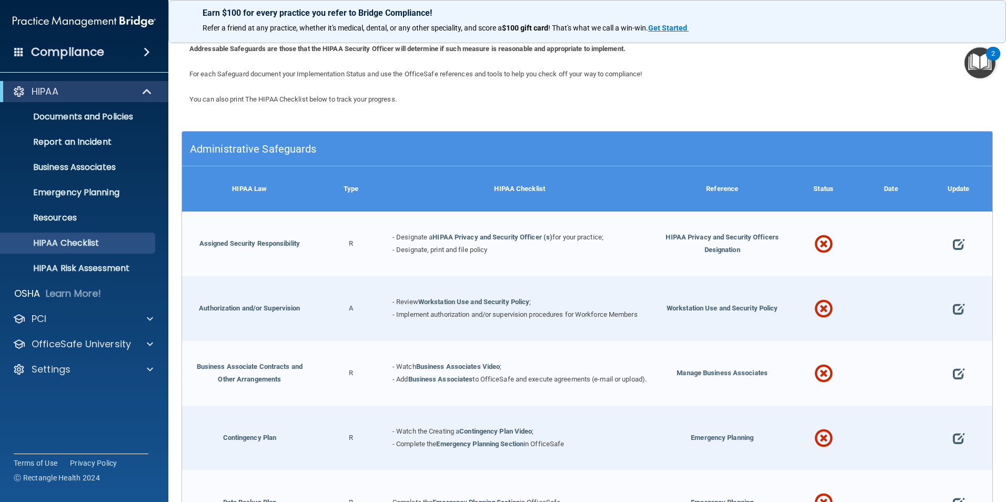
click at [585, 147] on h5 "Administrative Safeguards" at bounding box center [486, 149] width 592 height 12
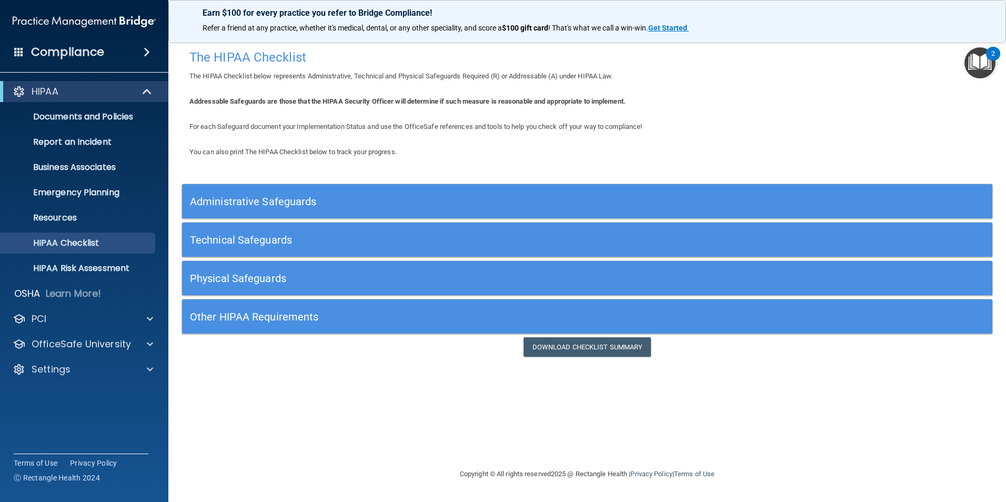
scroll to position [0, 0]
click at [342, 235] on h5 "Technical Safeguards" at bounding box center [486, 240] width 592 height 12
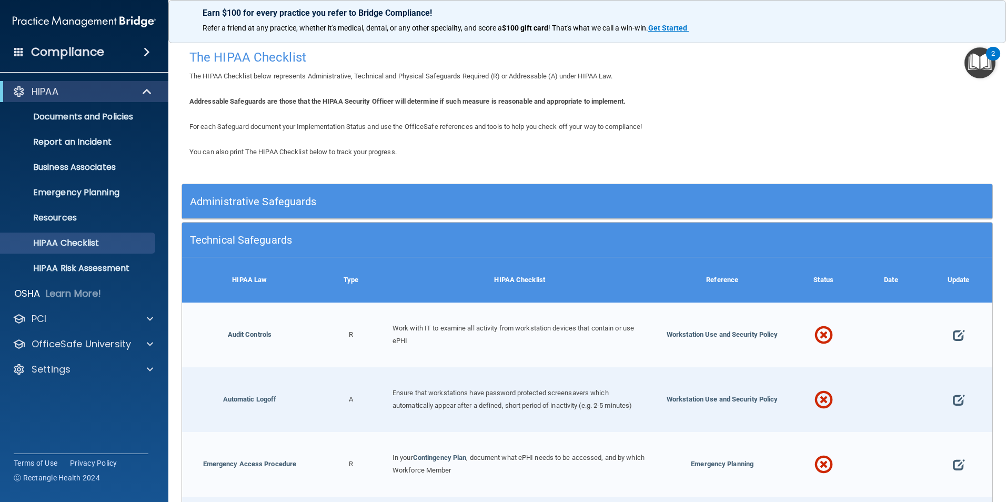
scroll to position [53, 0]
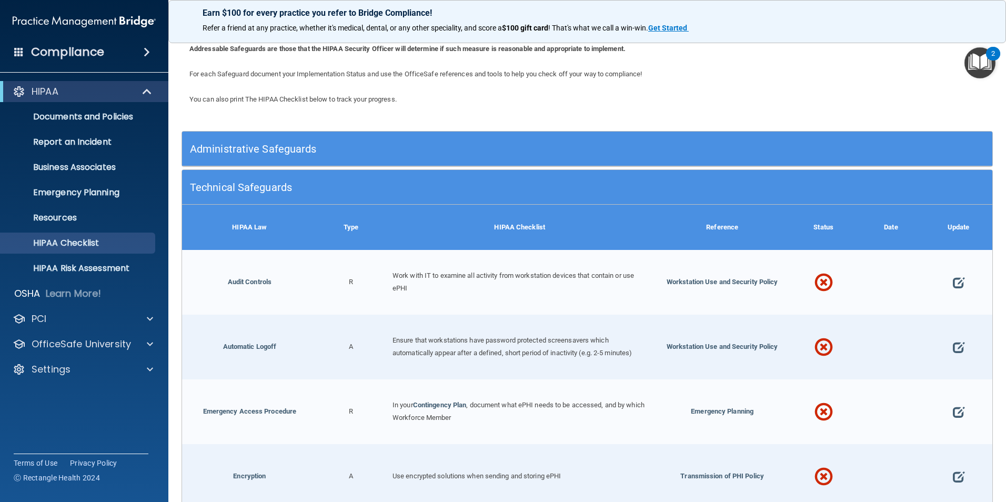
click at [467, 189] on h5 "Technical Safeguards" at bounding box center [486, 188] width 592 height 12
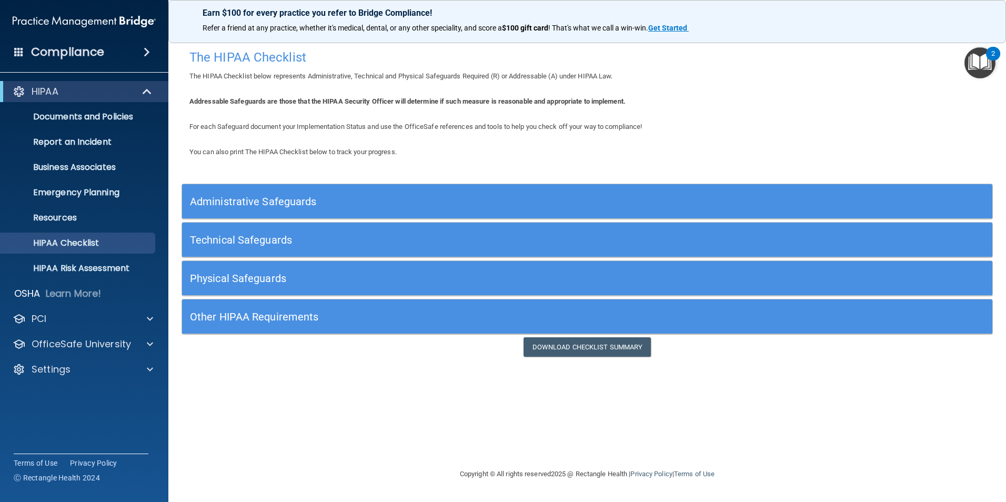
scroll to position [0, 0]
click at [477, 282] on h5 "Physical Safeguards" at bounding box center [486, 279] width 592 height 12
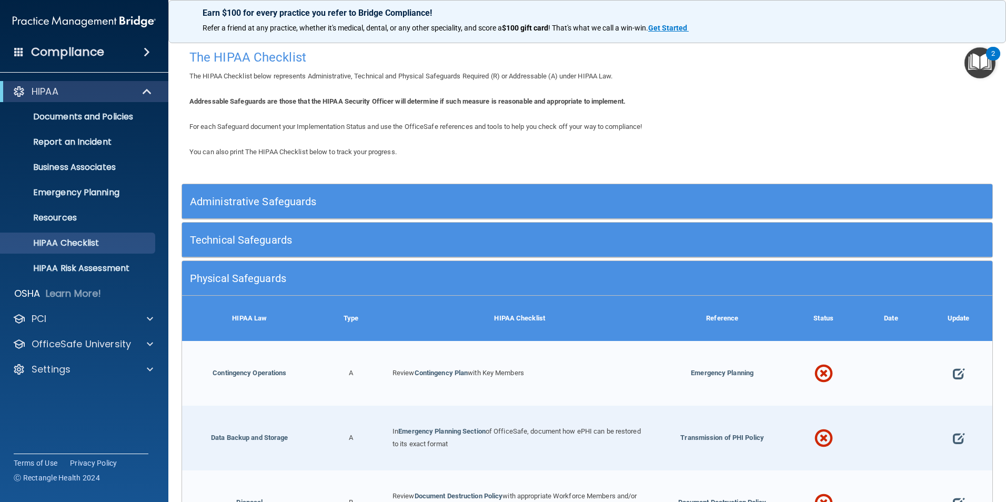
click at [477, 282] on h5 "Physical Safeguards" at bounding box center [486, 279] width 592 height 12
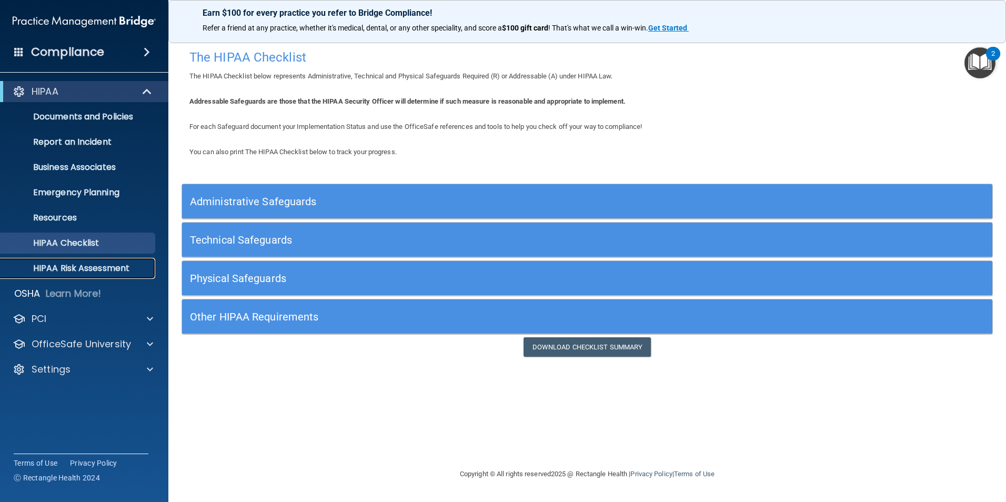
click at [104, 268] on p "HIPAA Risk Assessment" at bounding box center [79, 268] width 144 height 11
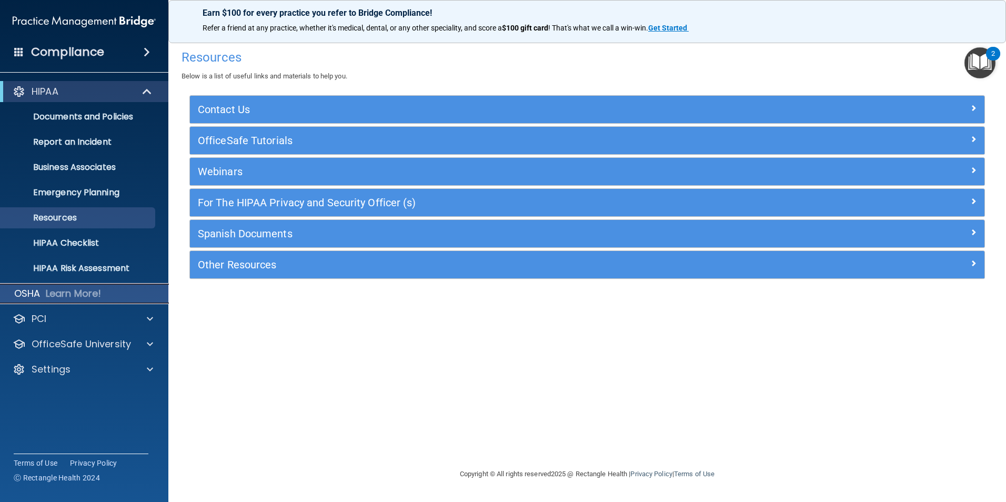
click at [105, 295] on div "OSHA Learn More!" at bounding box center [84, 293] width 185 height 21
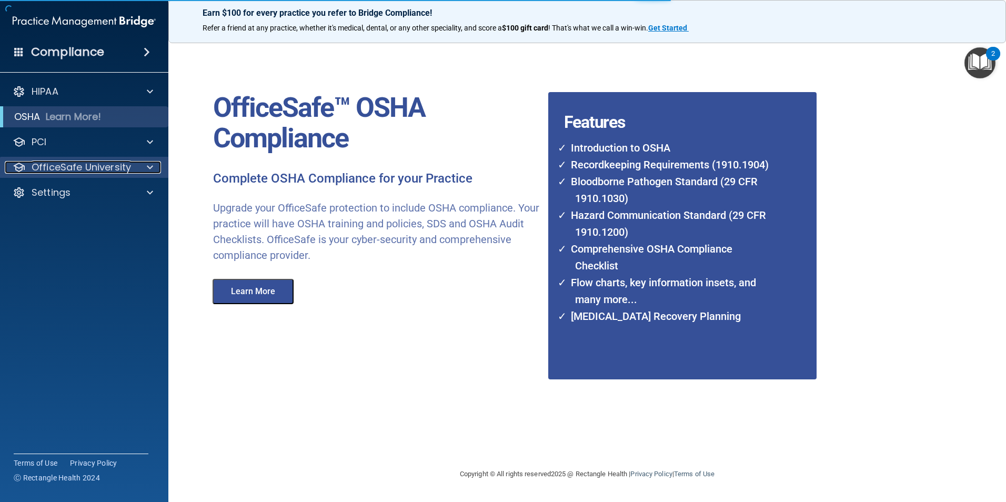
click at [156, 166] on div at bounding box center [148, 167] width 26 height 13
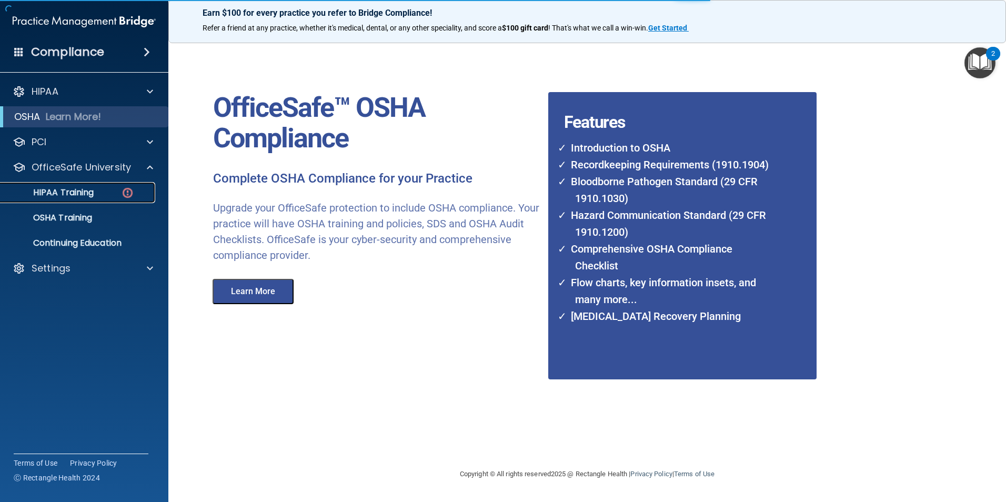
click at [77, 187] on p "HIPAA Training" at bounding box center [50, 192] width 87 height 11
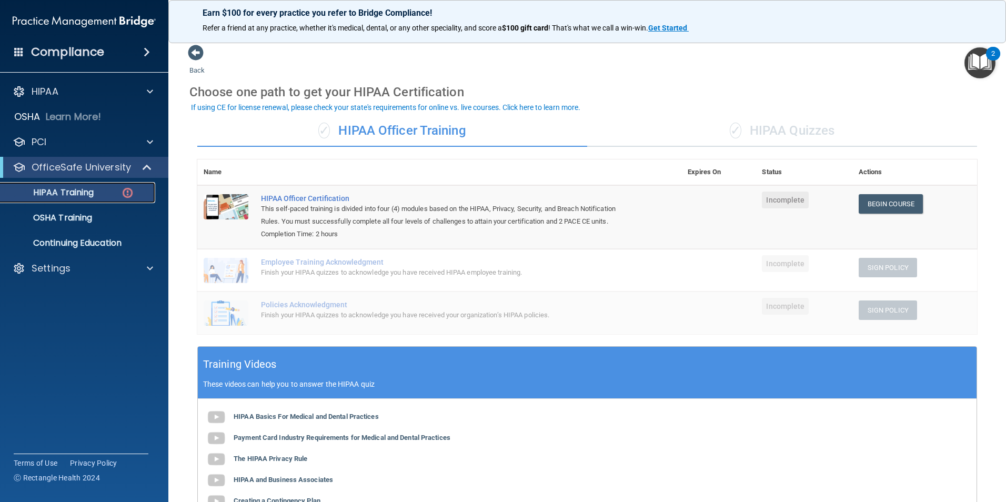
scroll to position [172, 0]
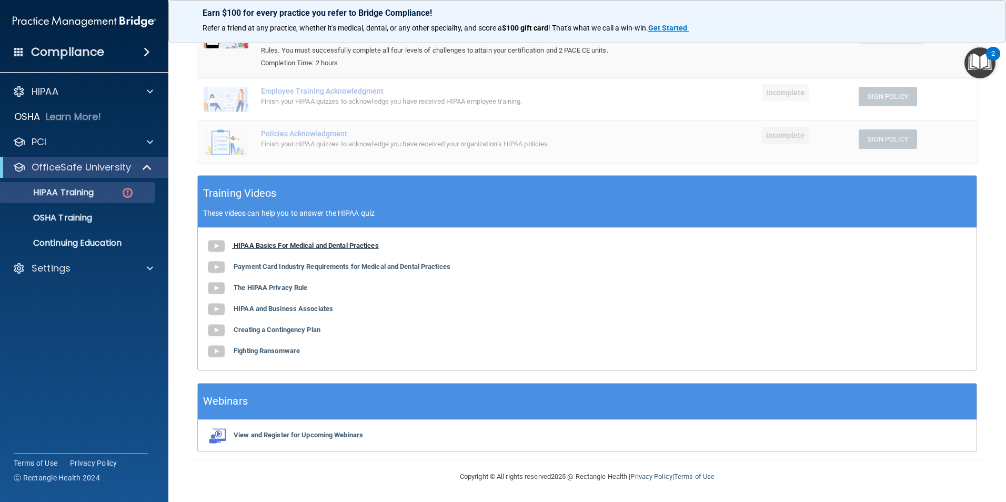
click at [345, 247] on b "HIPAA Basics For Medical and Dental Practices" at bounding box center [306, 246] width 145 height 8
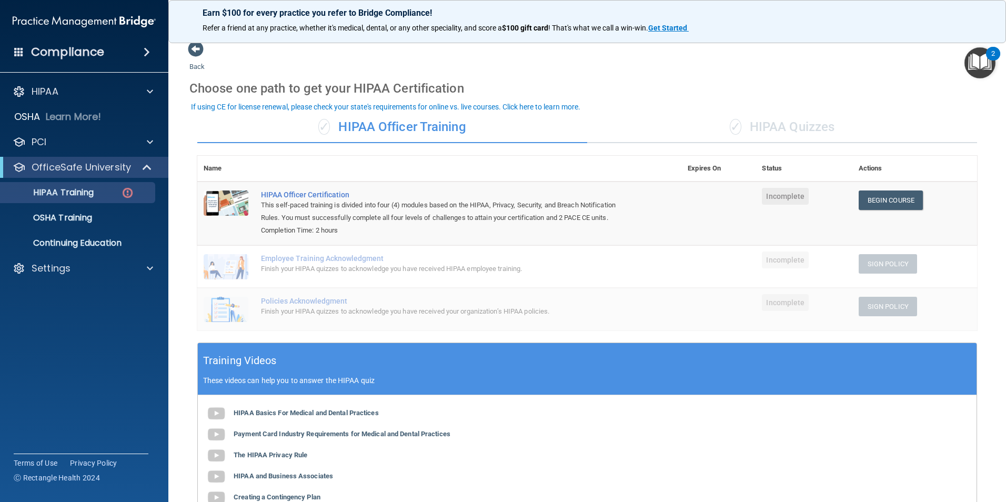
scroll to position [0, 0]
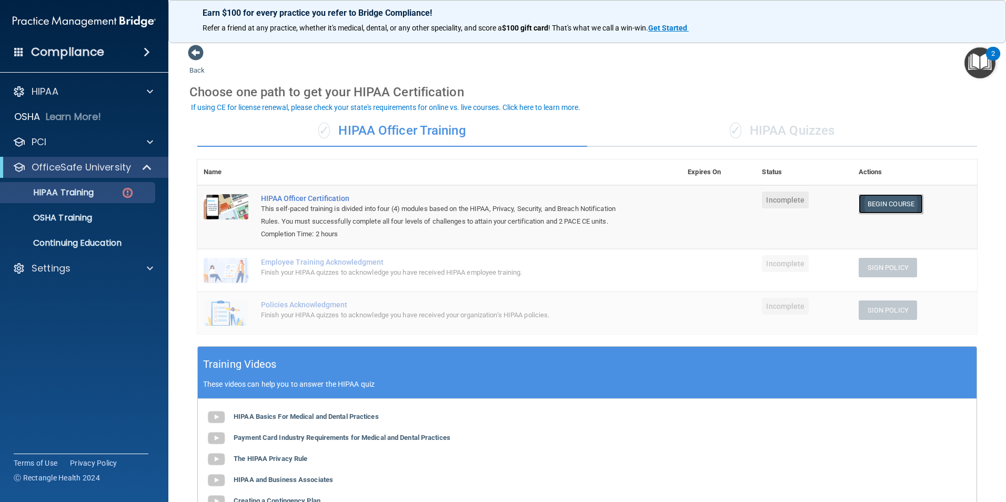
click at [870, 202] on link "Begin Course" at bounding box center [891, 203] width 64 height 19
